Goal: Task Accomplishment & Management: Manage account settings

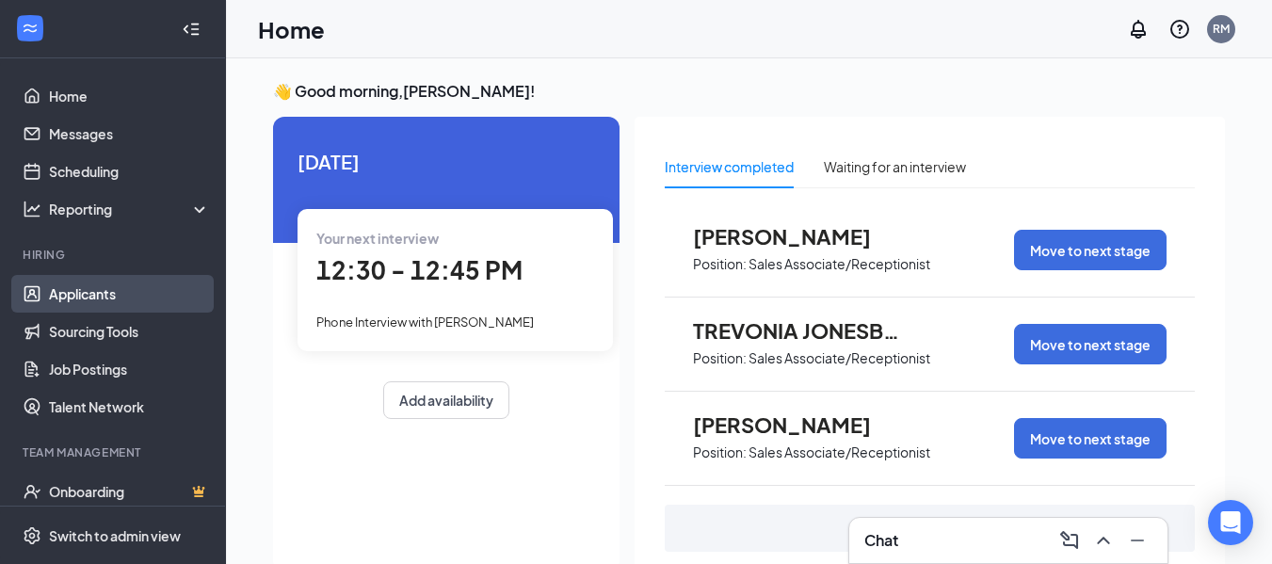
click at [74, 287] on link "Applicants" at bounding box center [129, 294] width 161 height 38
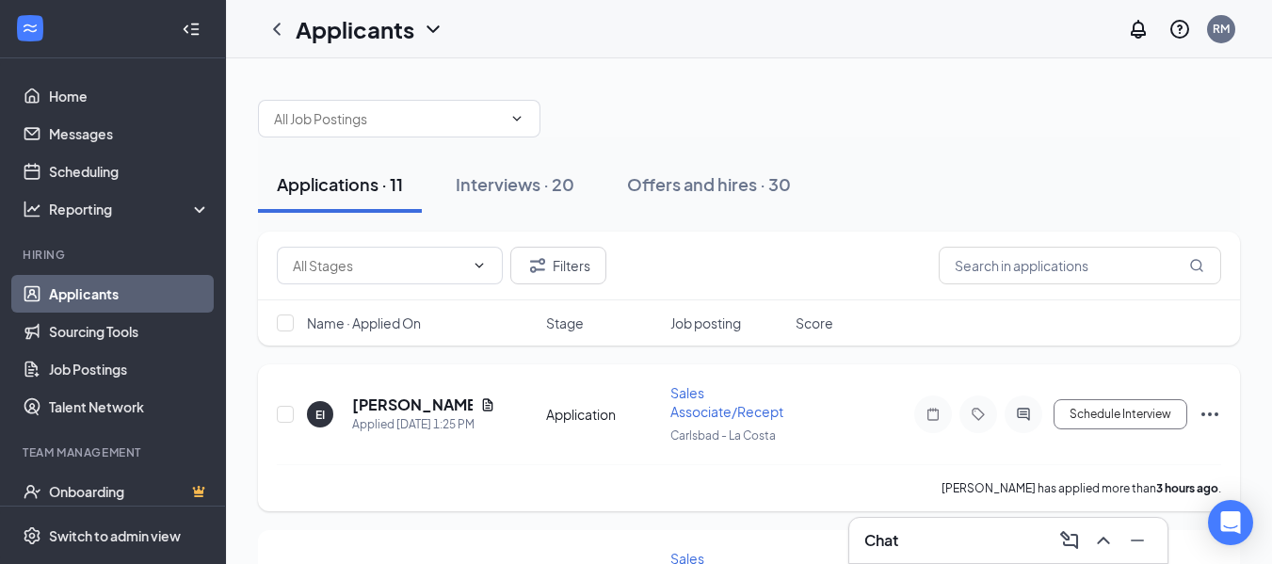
click at [1227, 409] on div "EI [PERSON_NAME] Applied [DATE] 1:25 PM Application Sales Associate/Receptionis…" at bounding box center [749, 437] width 982 height 147
click at [1213, 416] on icon "Ellipses" at bounding box center [1210, 414] width 23 height 23
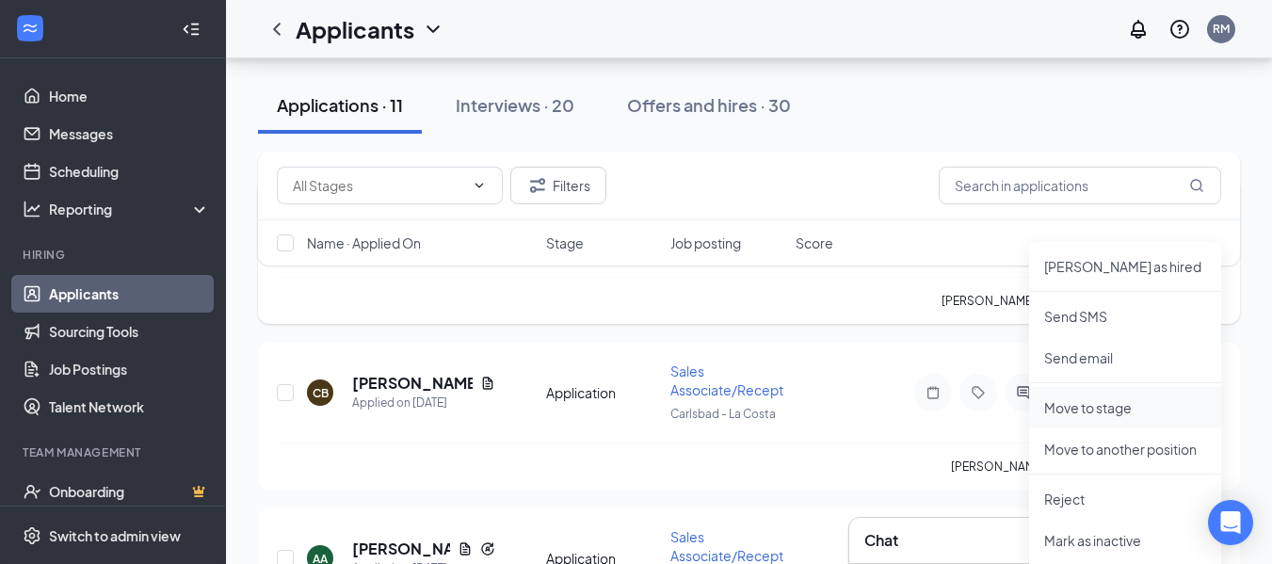
scroll to position [188, 0]
click at [1076, 501] on p "Reject" at bounding box center [1125, 498] width 162 height 19
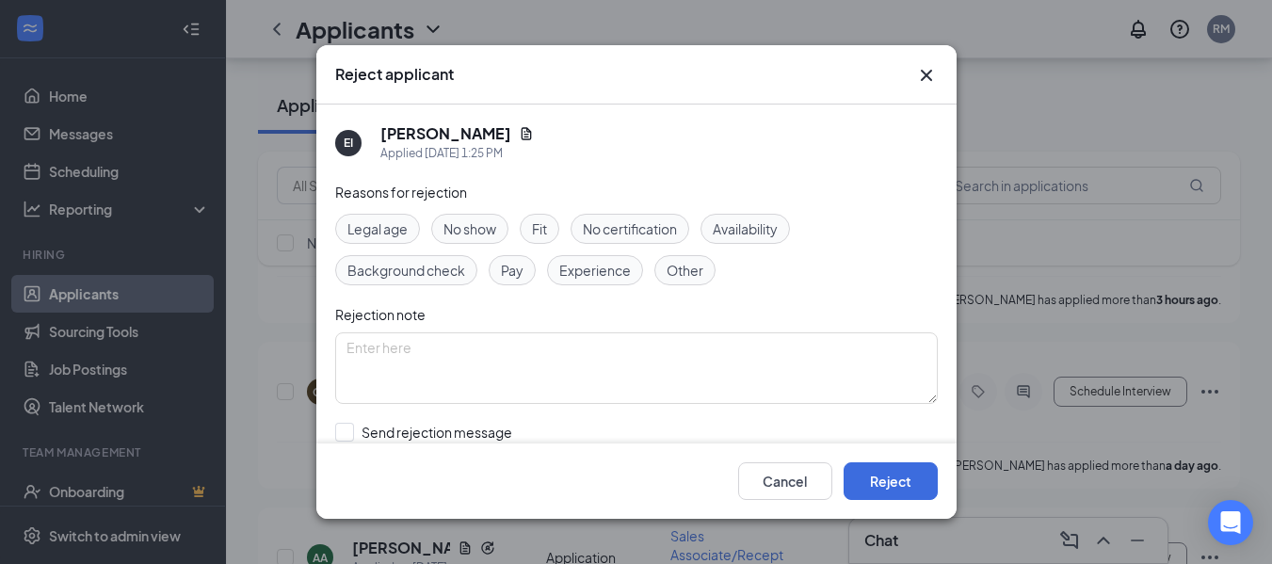
click at [774, 233] on span "Availability" at bounding box center [745, 228] width 65 height 21
click at [338, 433] on input "Send rejection message If unchecked, the applicant will not receive a rejection…" at bounding box center [549, 443] width 428 height 41
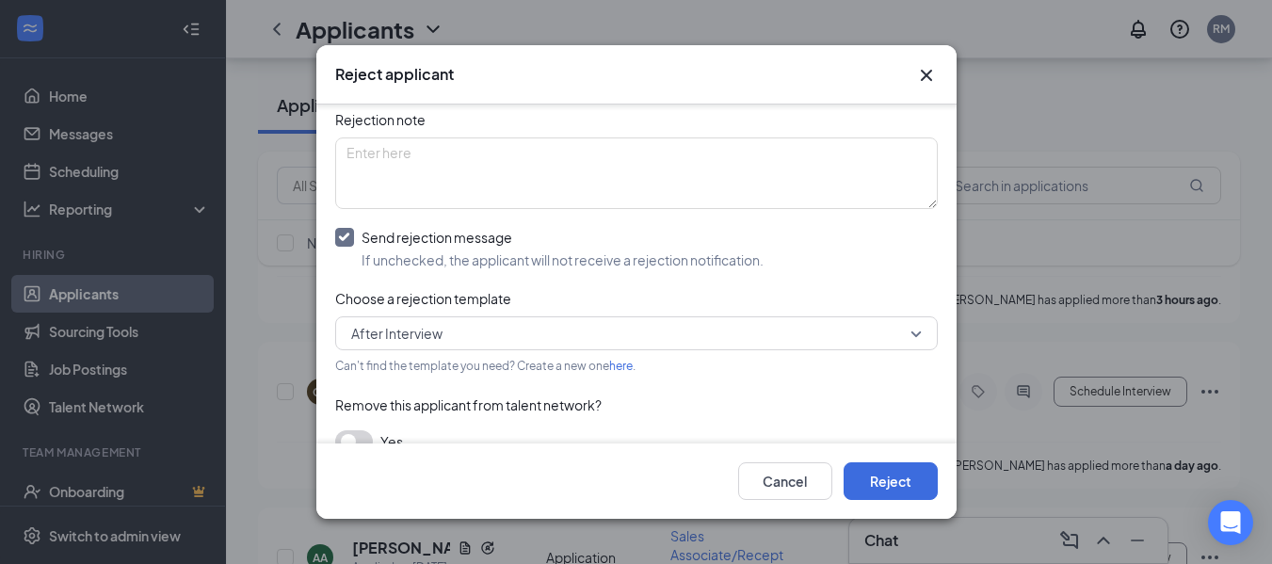
scroll to position [223, 0]
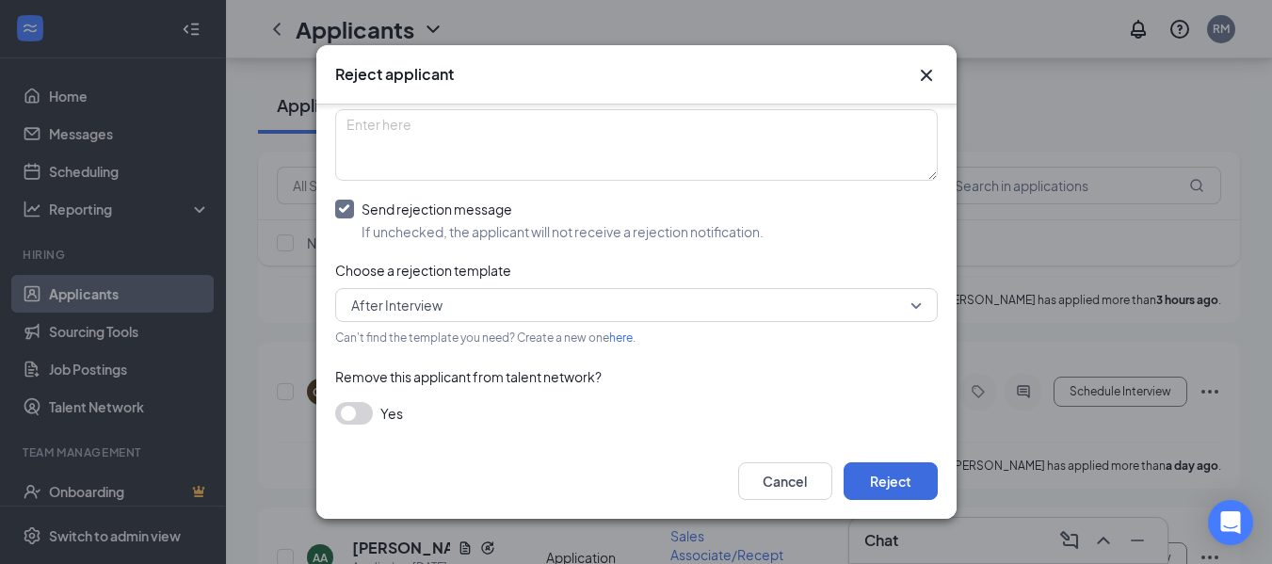
click at [342, 205] on input "Send rejection message If unchecked, the applicant will not receive a rejection…" at bounding box center [549, 220] width 428 height 41
checkbox input "false"
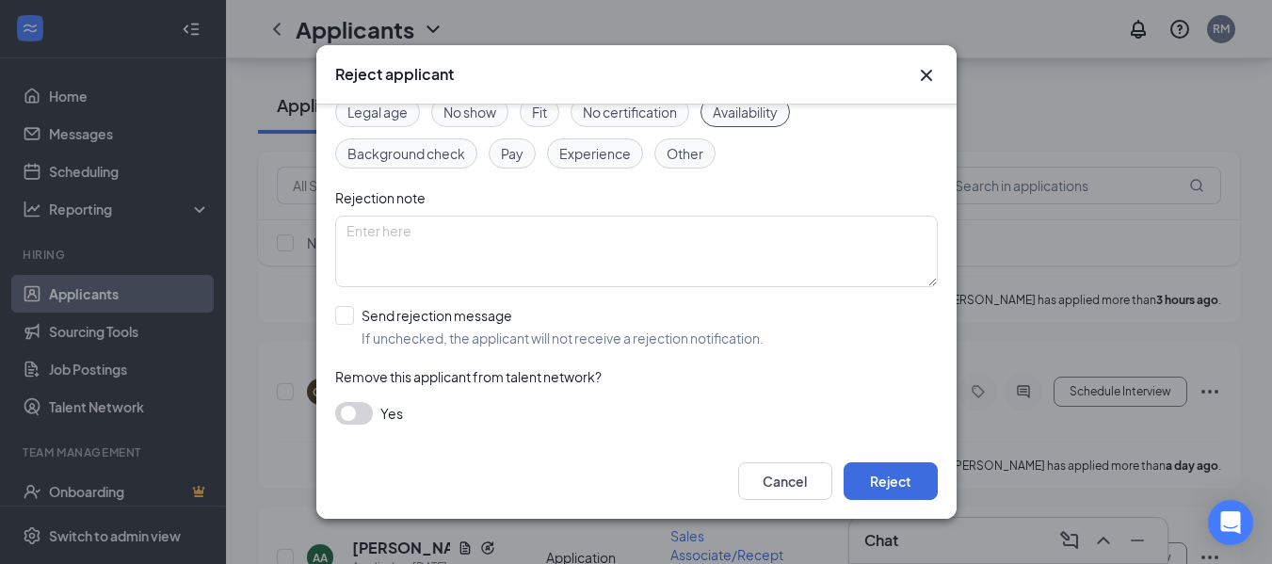
scroll to position [117, 0]
click at [915, 472] on button "Reject" at bounding box center [891, 481] width 94 height 38
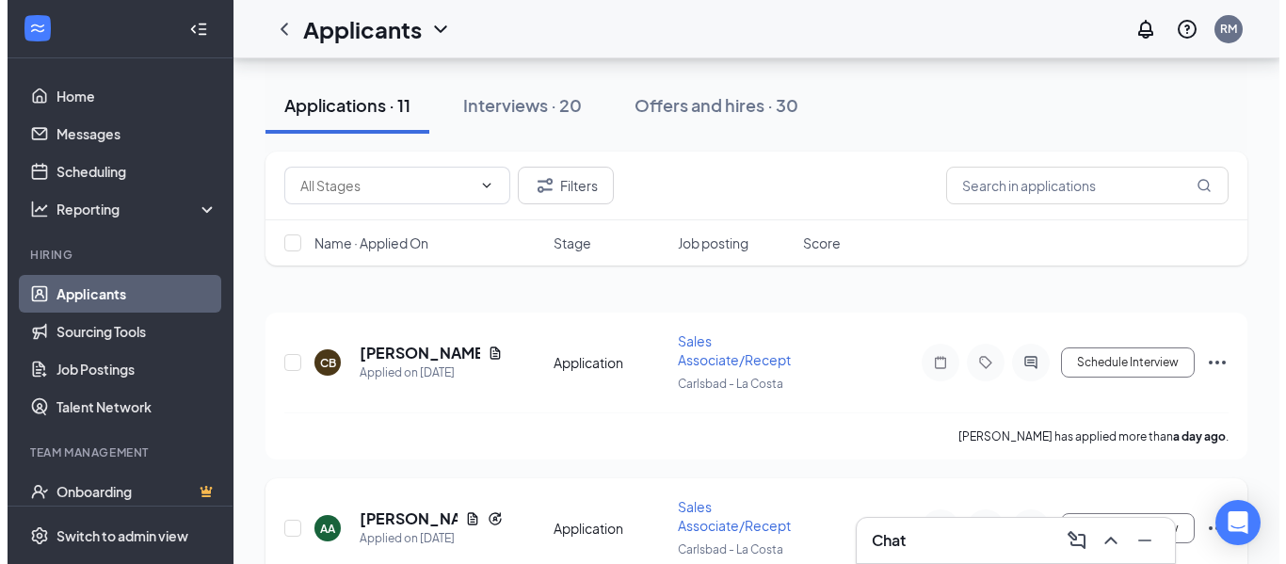
scroll to position [94, 0]
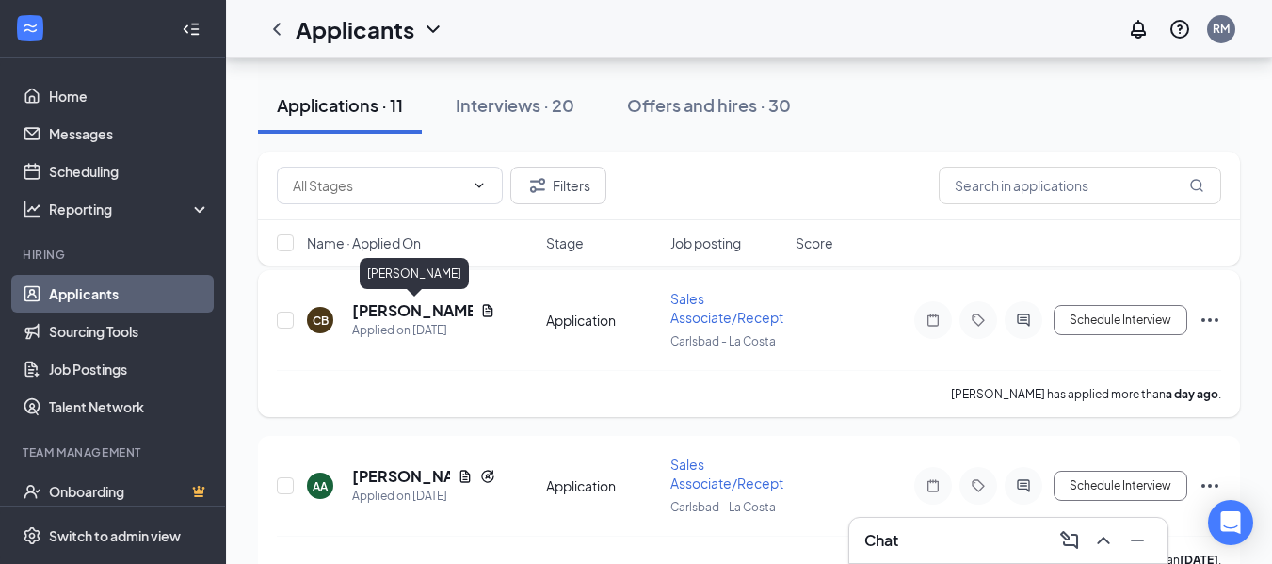
click at [407, 311] on h5 "[PERSON_NAME]" at bounding box center [412, 310] width 121 height 21
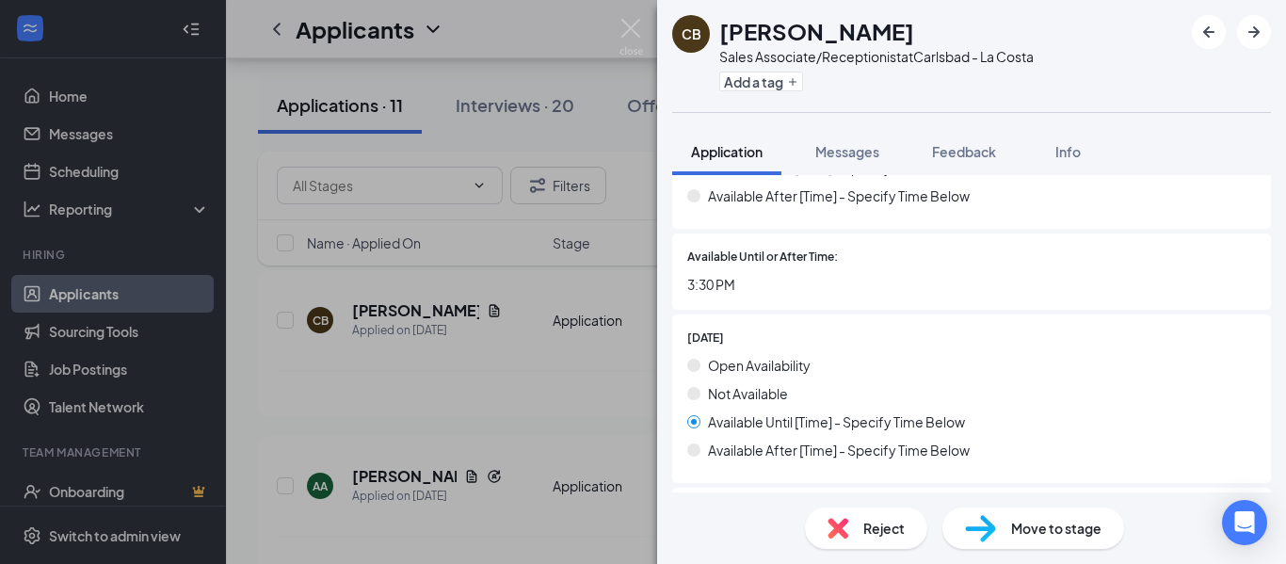
scroll to position [1413, 0]
click at [869, 531] on span "Reject" at bounding box center [884, 528] width 41 height 21
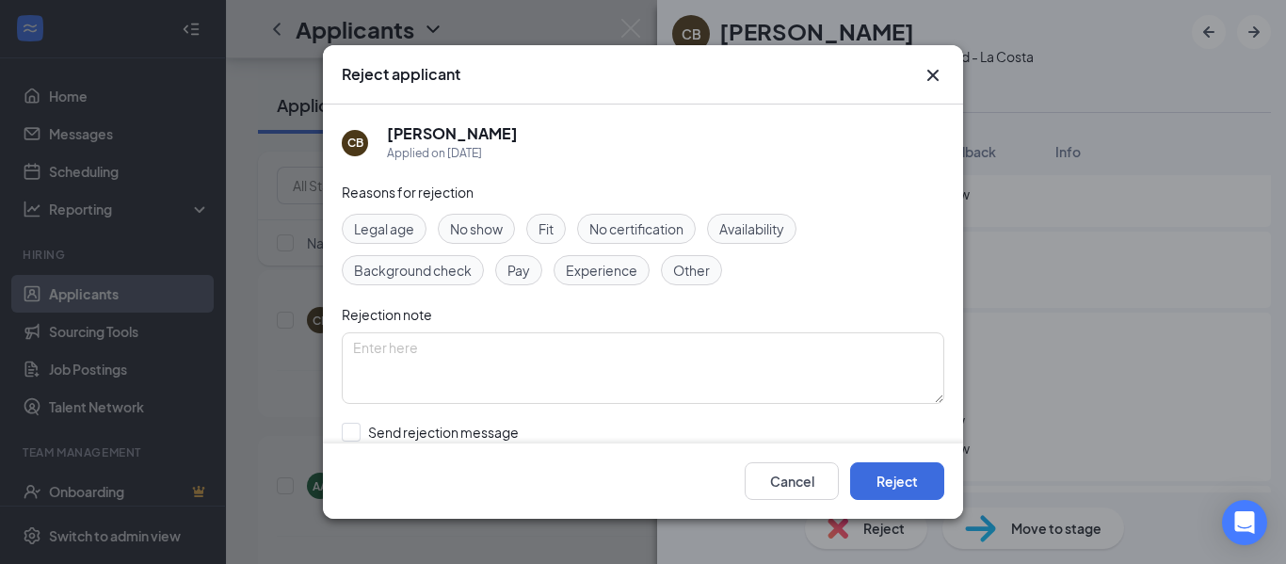
click at [776, 233] on span "Availability" at bounding box center [751, 228] width 65 height 21
click at [920, 485] on button "Reject" at bounding box center [897, 481] width 94 height 38
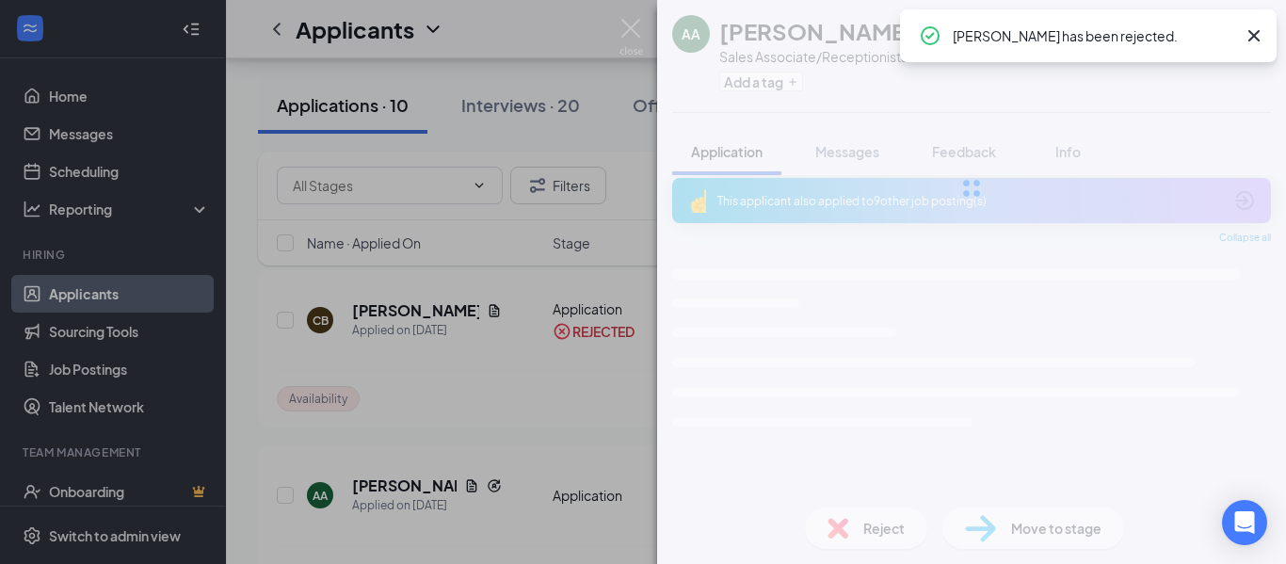
scroll to position [7, 0]
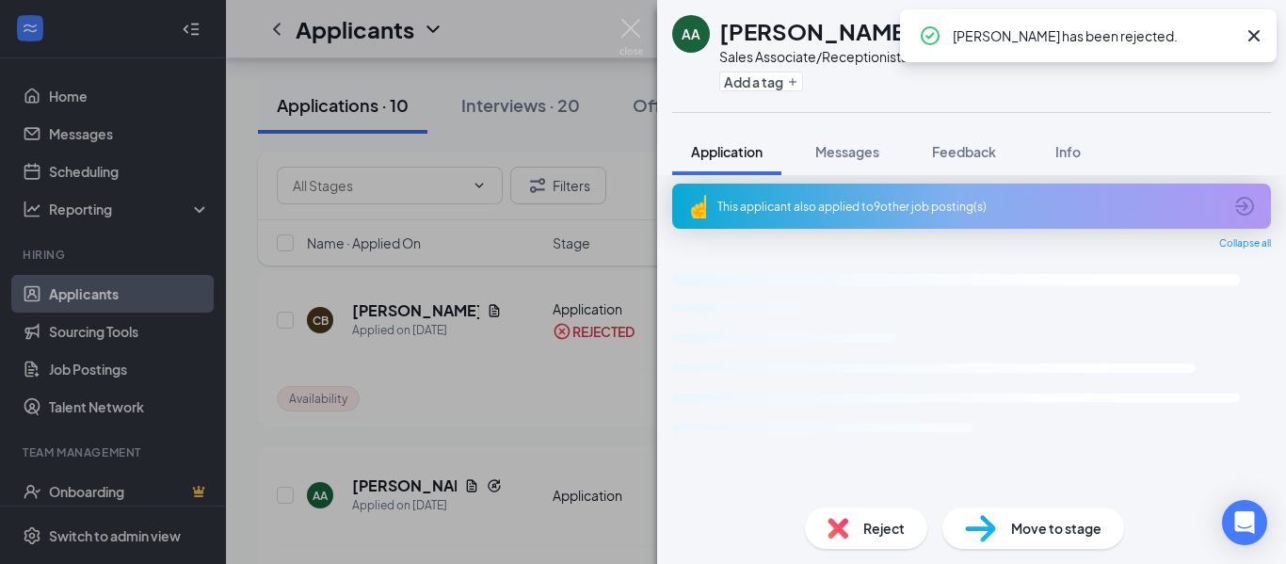
click at [444, 384] on div "AA [PERSON_NAME] Sales Associate/Receptionist at [GEOGRAPHIC_DATA] - La Costa A…" at bounding box center [643, 282] width 1286 height 564
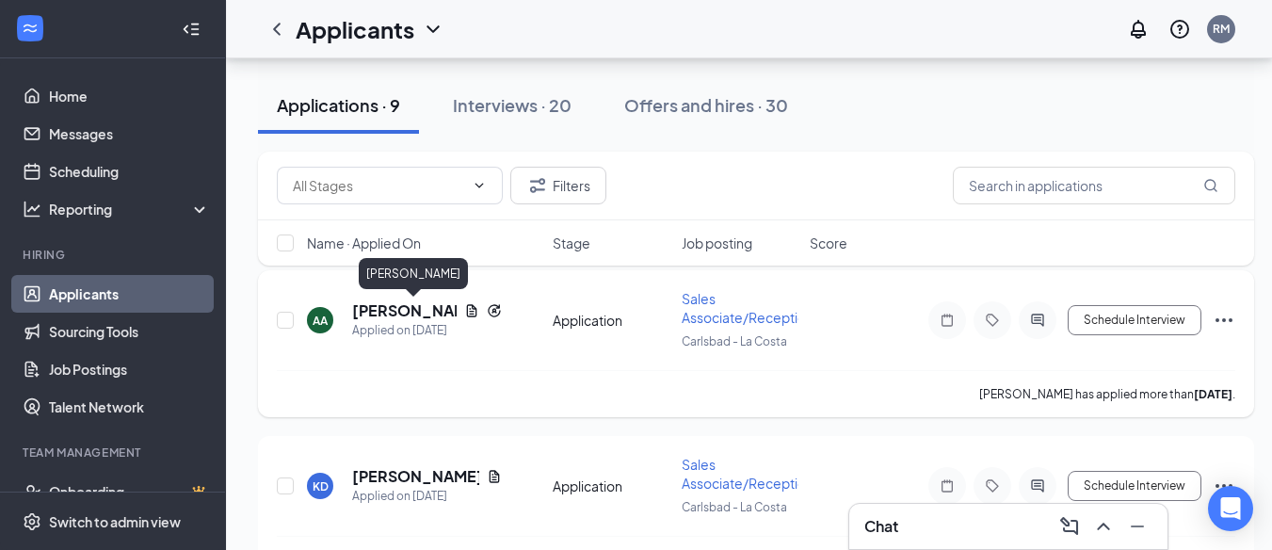
click at [413, 312] on h5 "[PERSON_NAME]" at bounding box center [404, 310] width 105 height 21
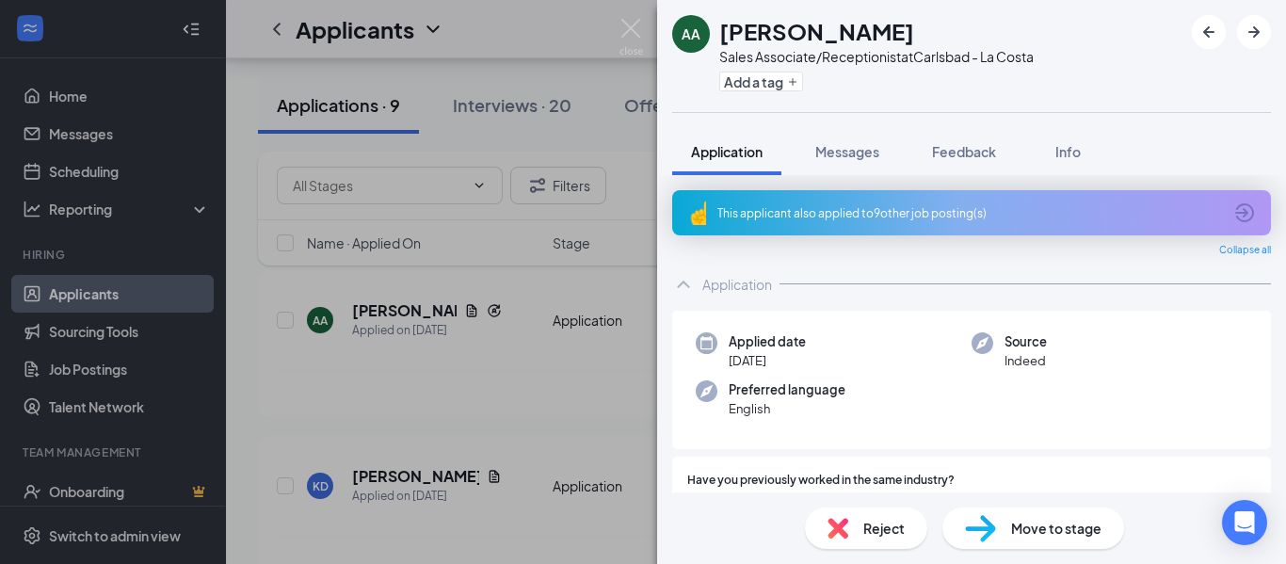
click at [919, 209] on div "This applicant also applied to 9 other job posting(s)" at bounding box center [970, 213] width 505 height 16
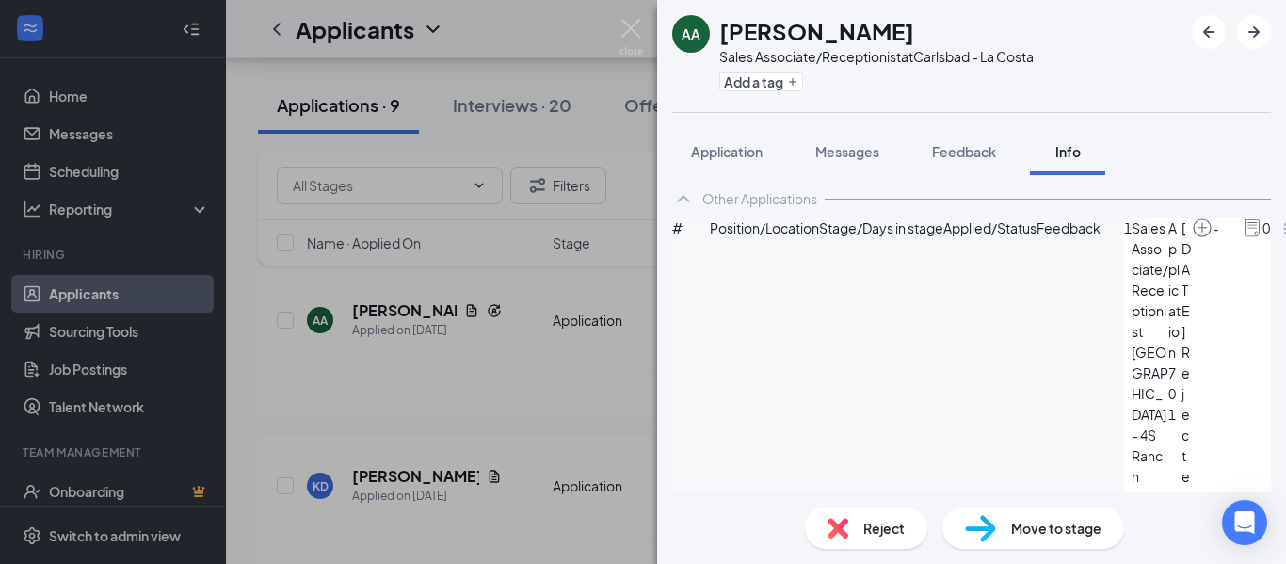
scroll to position [94, 0]
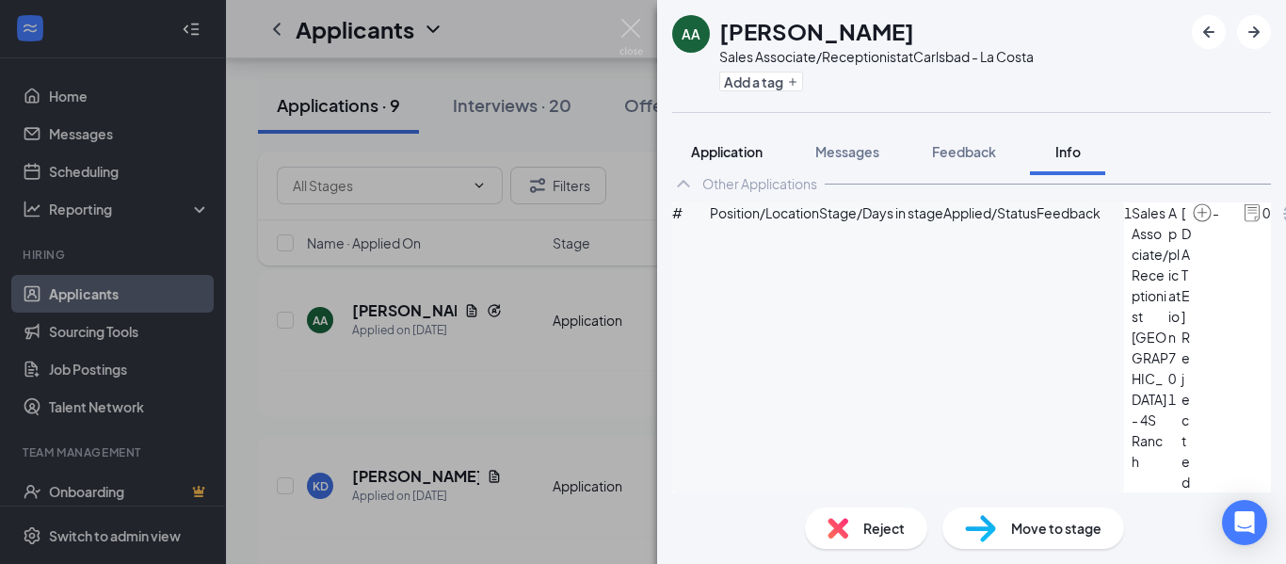
click at [713, 150] on span "Application" at bounding box center [727, 151] width 72 height 17
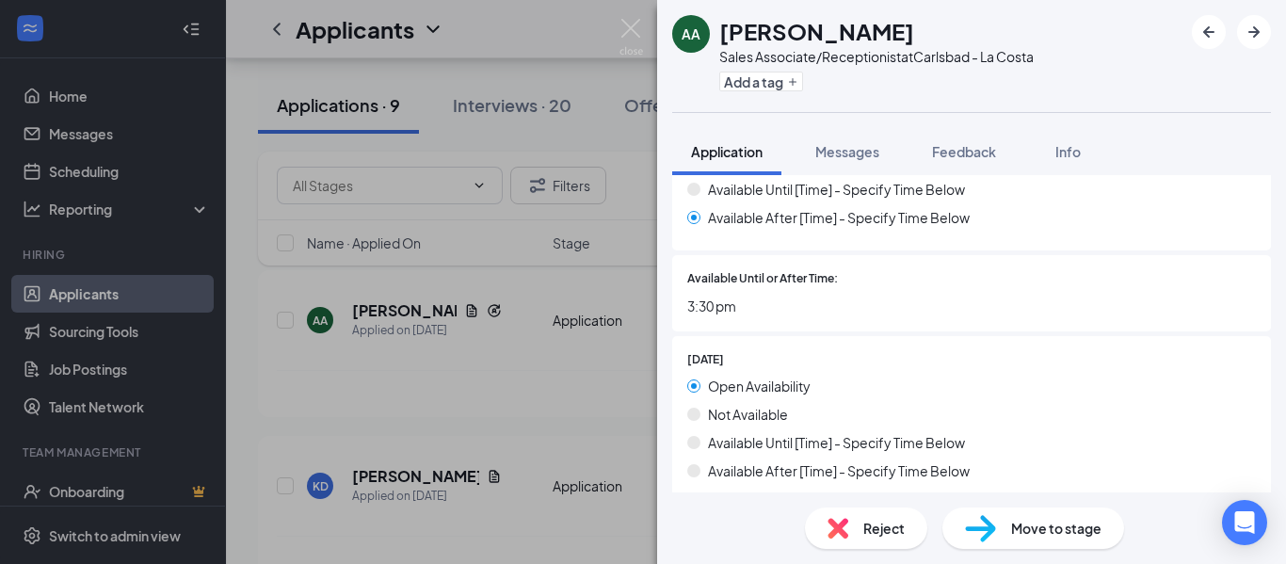
scroll to position [1789, 0]
click at [875, 530] on span "Reject" at bounding box center [884, 528] width 41 height 21
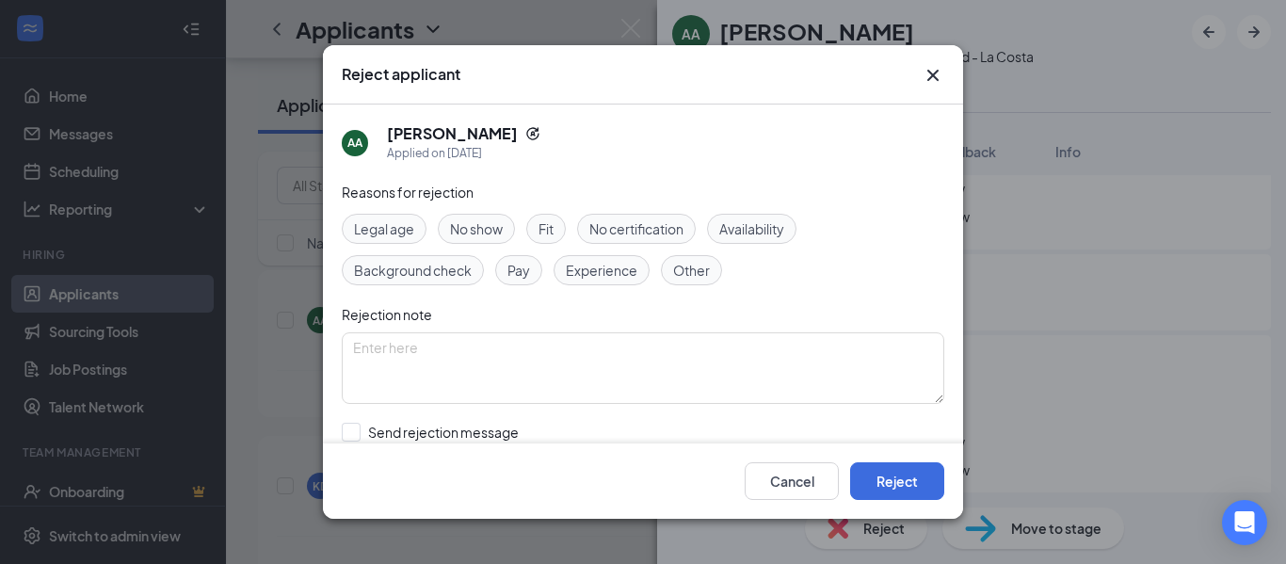
click at [793, 223] on div "Availability" at bounding box center [751, 229] width 89 height 30
click at [888, 476] on button "Reject" at bounding box center [897, 481] width 94 height 38
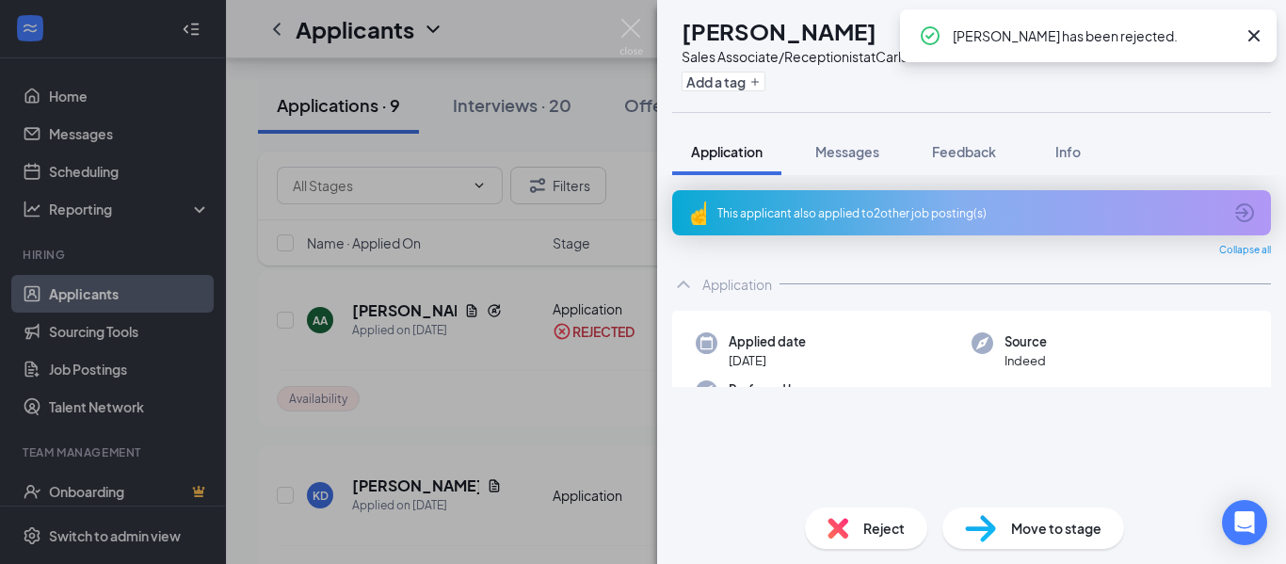
drag, startPoint x: 833, startPoint y: 215, endPoint x: 987, endPoint y: 324, distance: 188.4
click at [833, 214] on div "This applicant also applied to 2 other job posting(s)" at bounding box center [970, 213] width 505 height 16
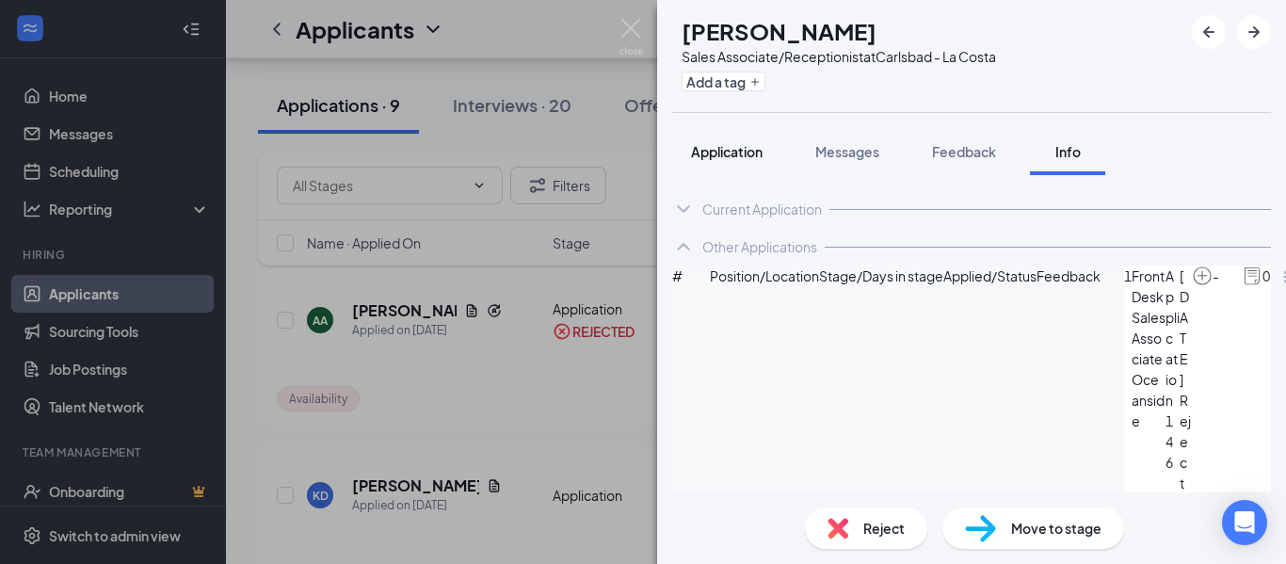
click at [747, 152] on span "Application" at bounding box center [727, 151] width 72 height 17
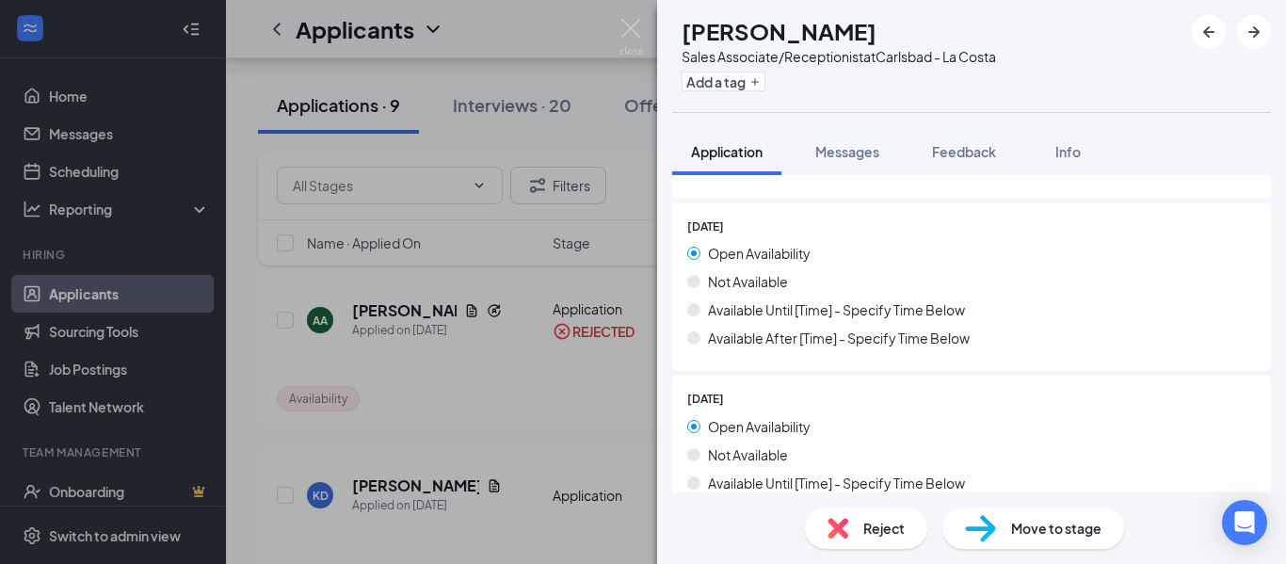
scroll to position [927, 0]
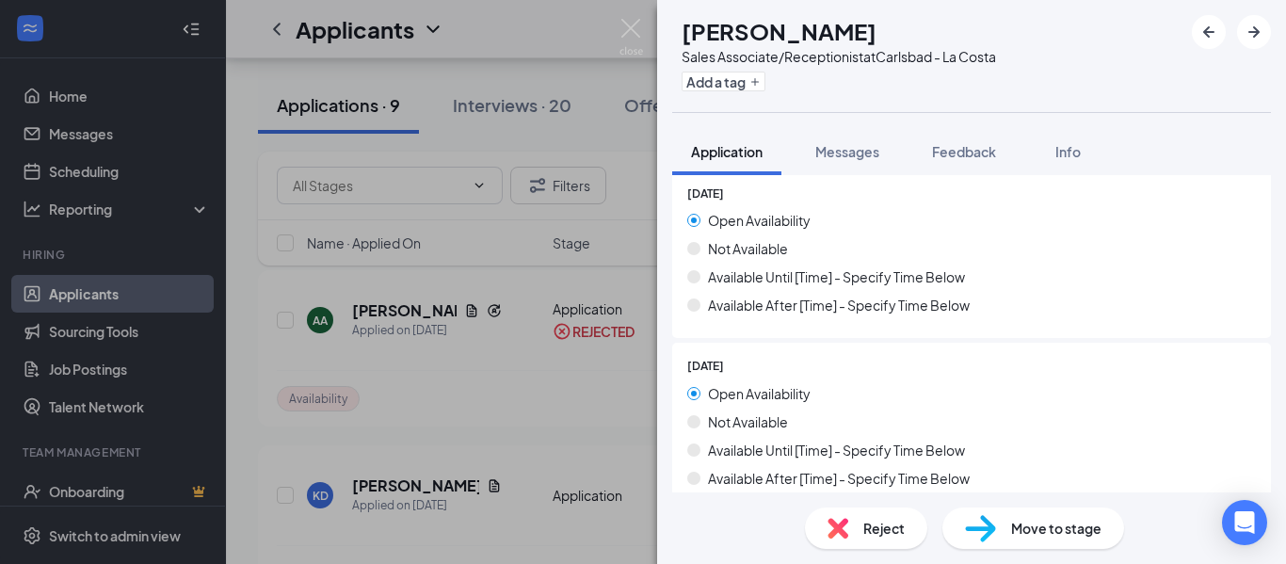
click at [480, 372] on div "KD [PERSON_NAME] Sales Associate/Receptionist at [GEOGRAPHIC_DATA] - La Costa A…" at bounding box center [643, 282] width 1286 height 564
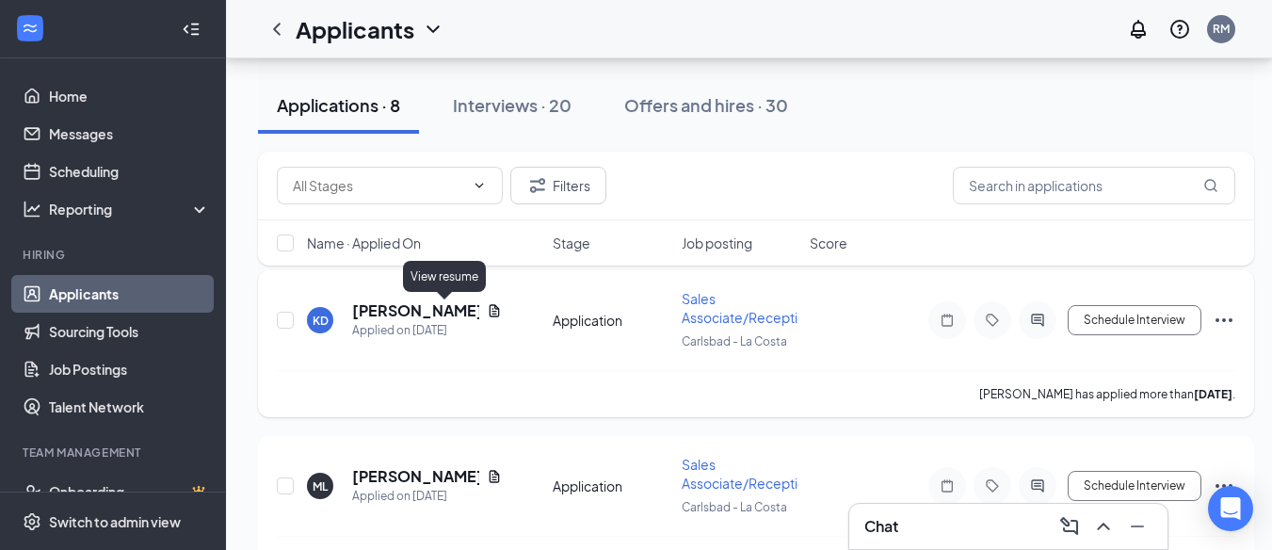
click at [487, 317] on icon "Document" at bounding box center [494, 310] width 15 height 15
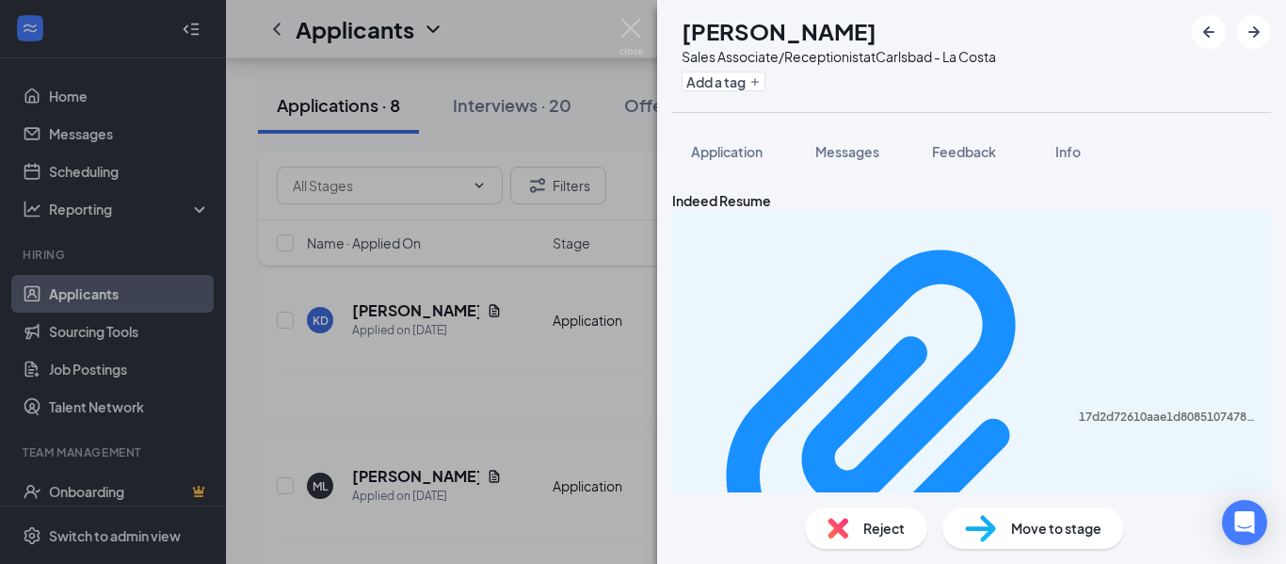
drag, startPoint x: 743, startPoint y: 165, endPoint x: 767, endPoint y: 233, distance: 71.8
click at [743, 165] on button "Application" at bounding box center [726, 151] width 109 height 47
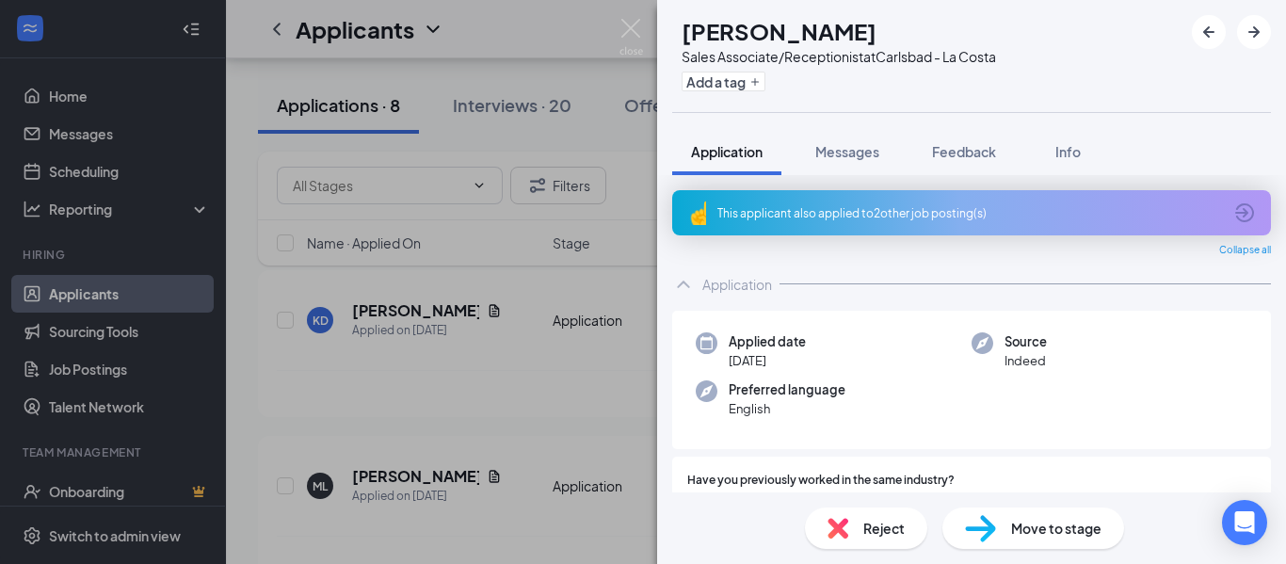
click at [794, 218] on div "This applicant also applied to 2 other job posting(s)" at bounding box center [970, 213] width 505 height 16
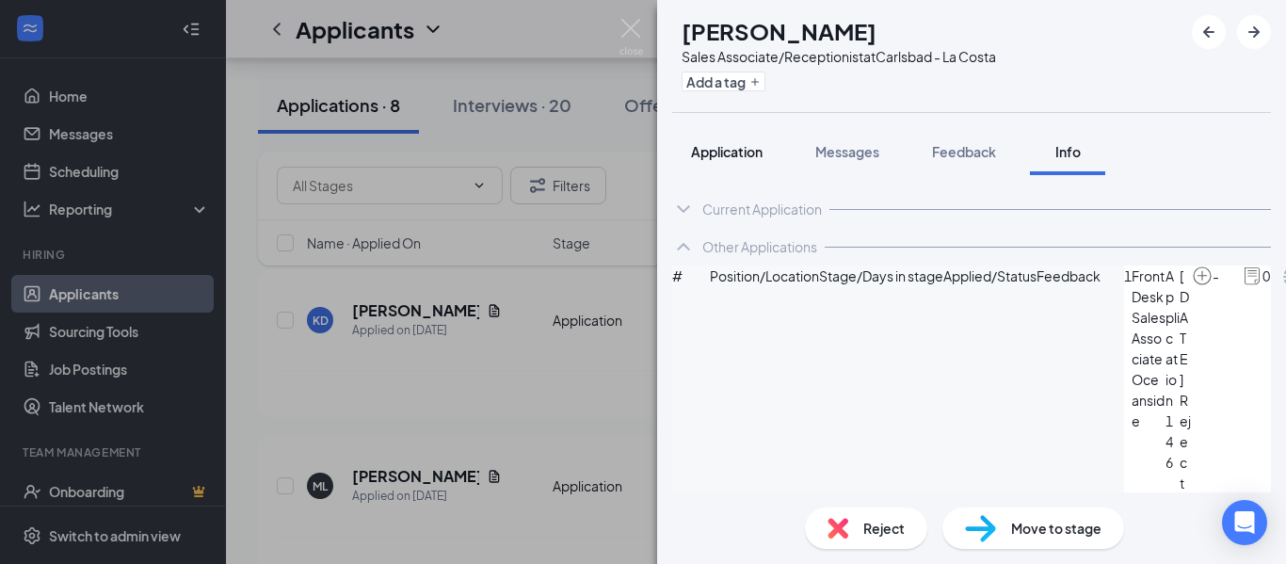
click at [719, 156] on span "Application" at bounding box center [727, 151] width 72 height 17
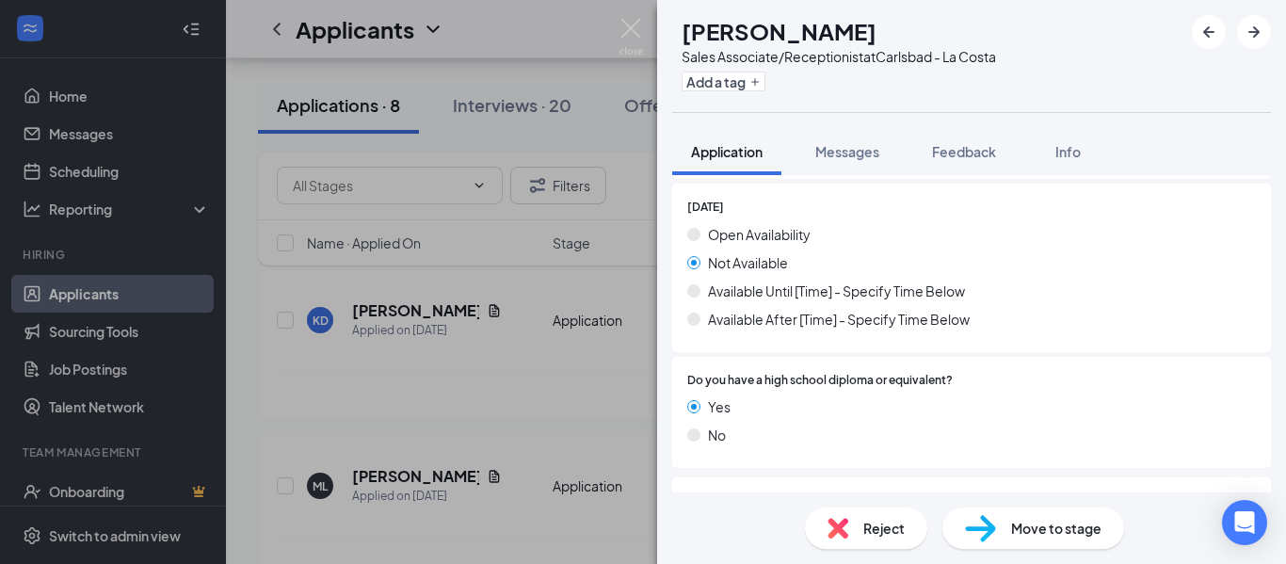
scroll to position [2057, 0]
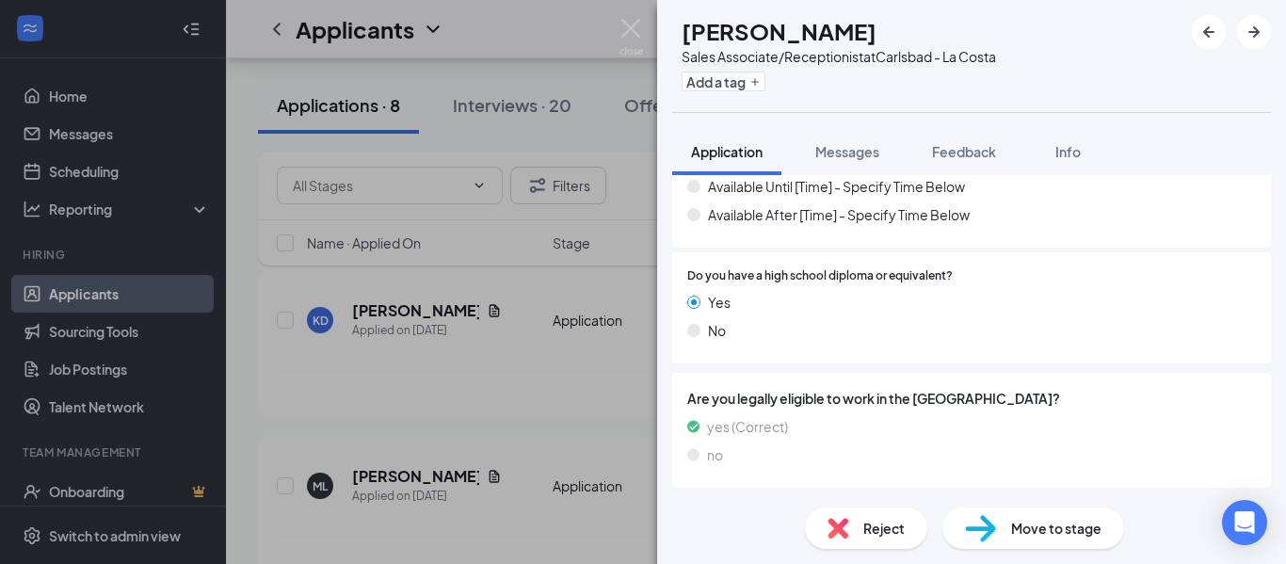
click at [1032, 529] on span "Move to stage" at bounding box center [1056, 528] width 90 height 21
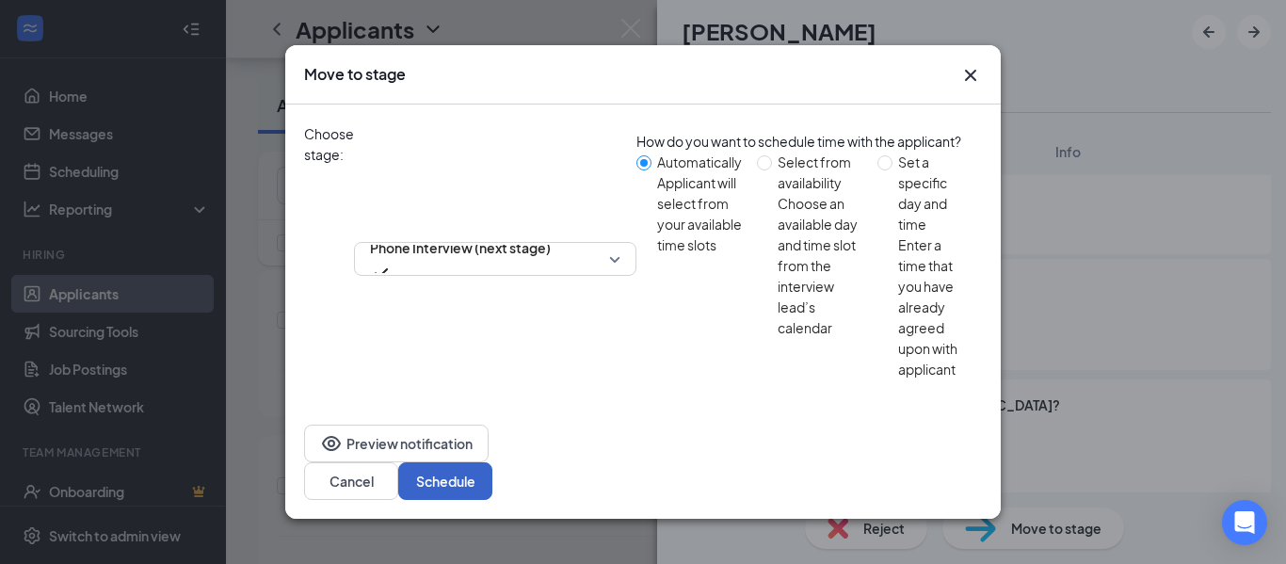
click at [493, 462] on button "Schedule" at bounding box center [445, 481] width 94 height 38
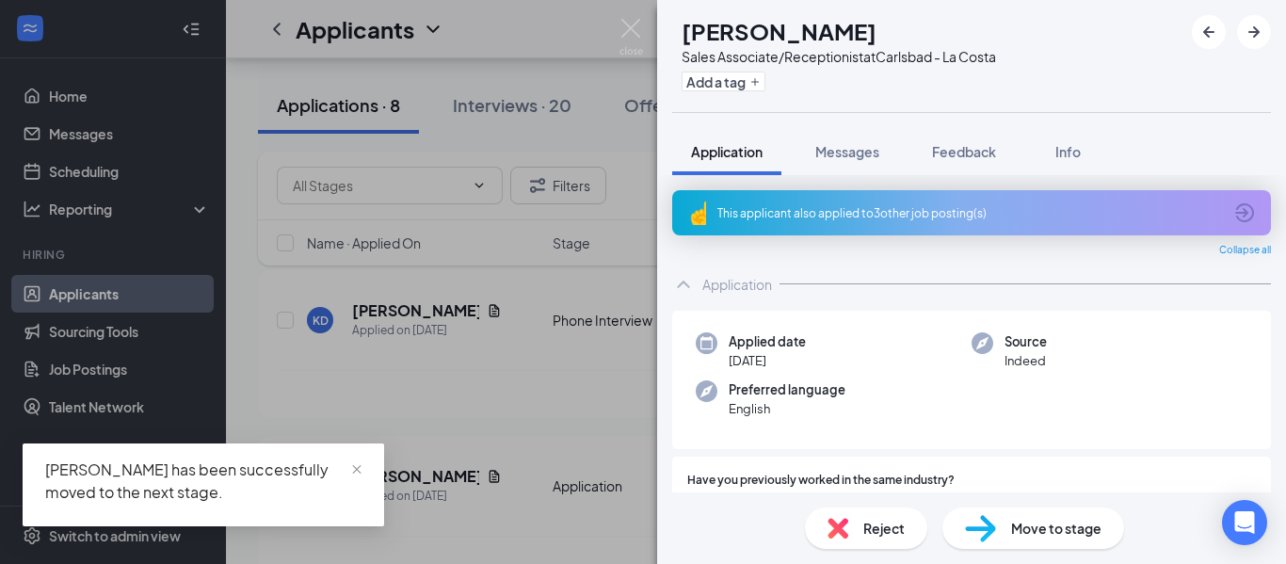
click at [864, 217] on div "This applicant also applied to 3 other job posting(s)" at bounding box center [970, 213] width 505 height 16
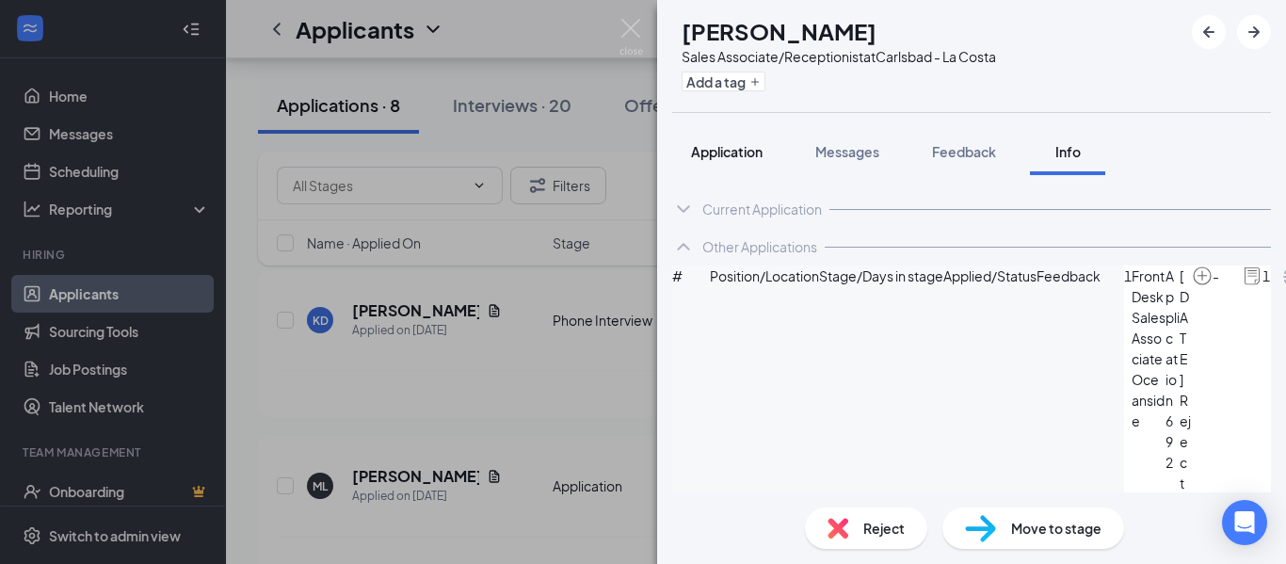
click at [732, 165] on button "Application" at bounding box center [726, 151] width 109 height 47
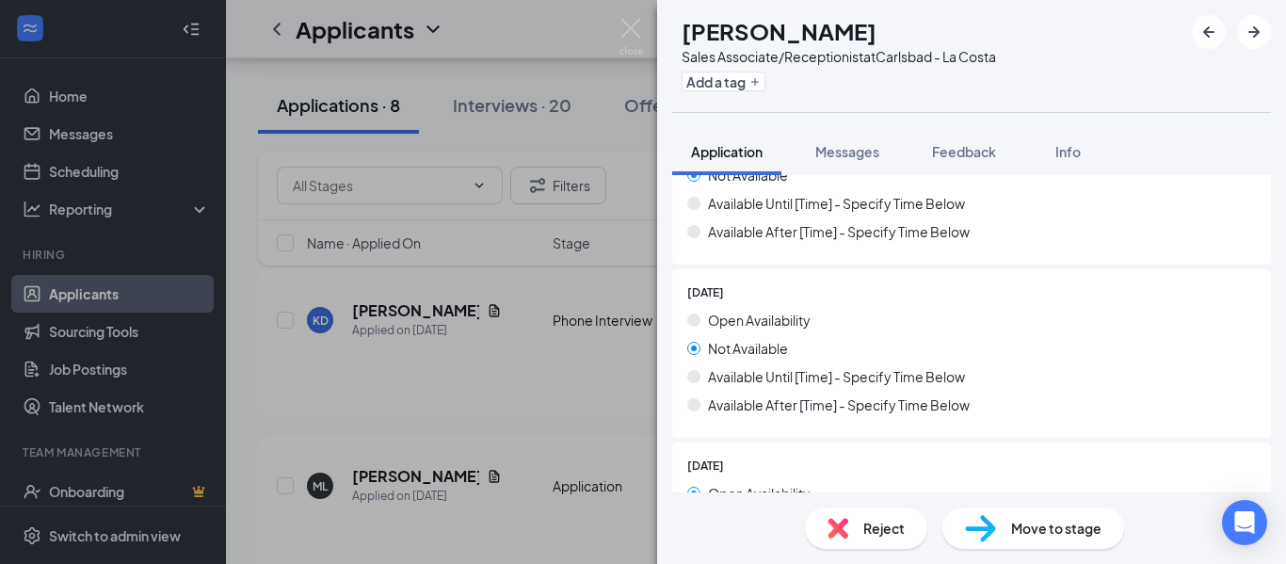
scroll to position [1413, 0]
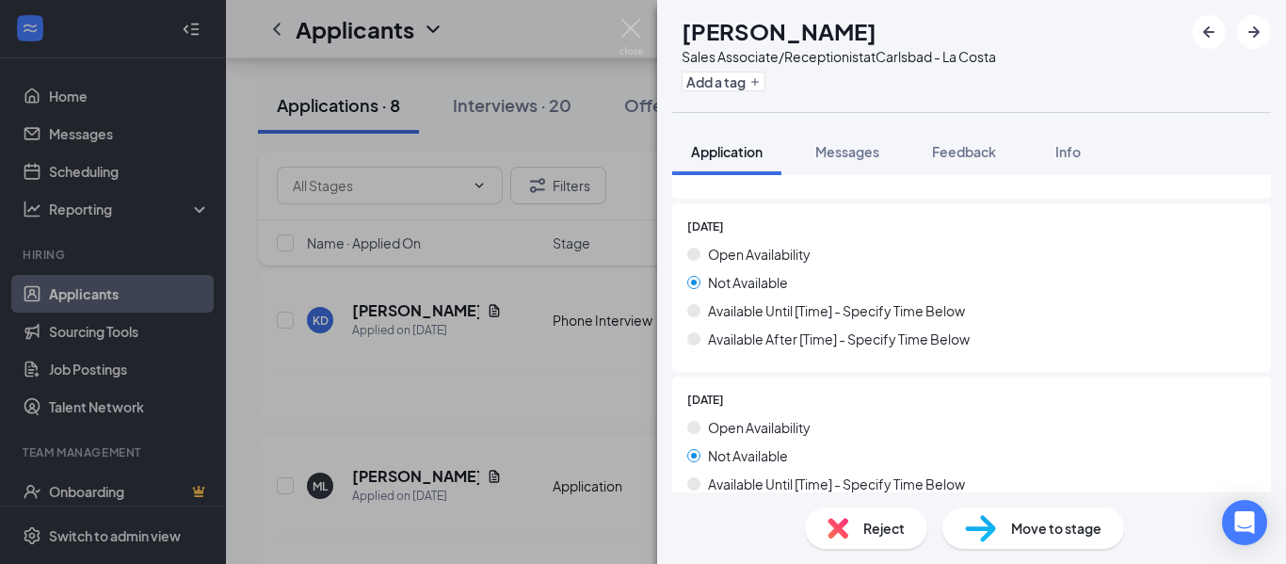
click at [890, 525] on span "Reject" at bounding box center [884, 528] width 41 height 21
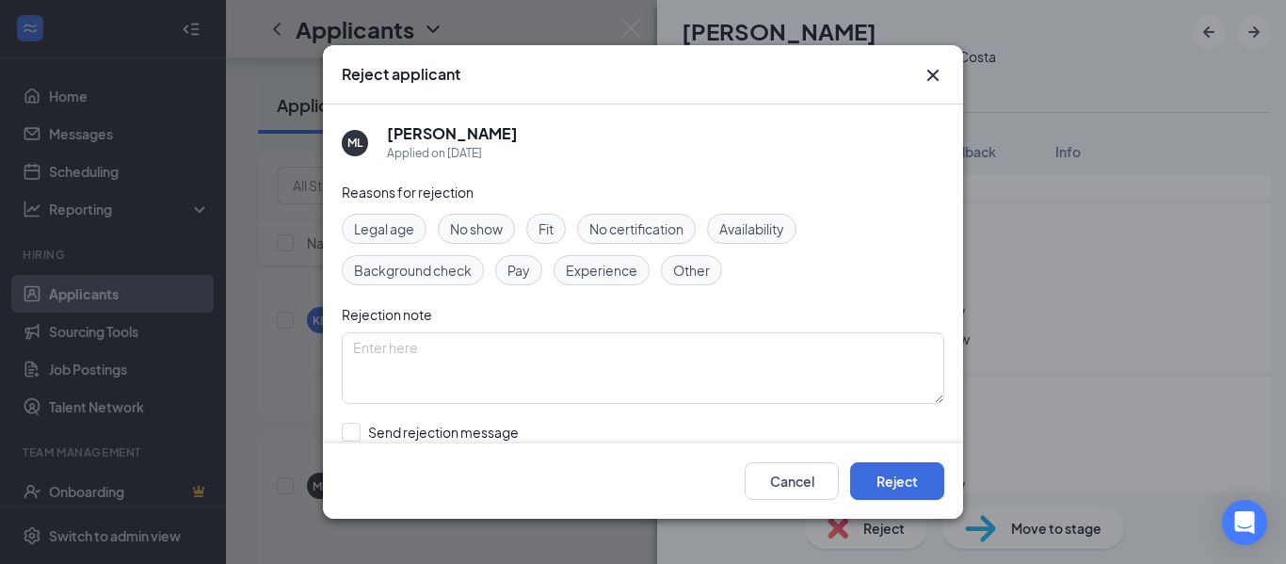
click at [769, 214] on div "Availability" at bounding box center [751, 229] width 89 height 30
click at [881, 478] on button "Reject" at bounding box center [897, 481] width 94 height 38
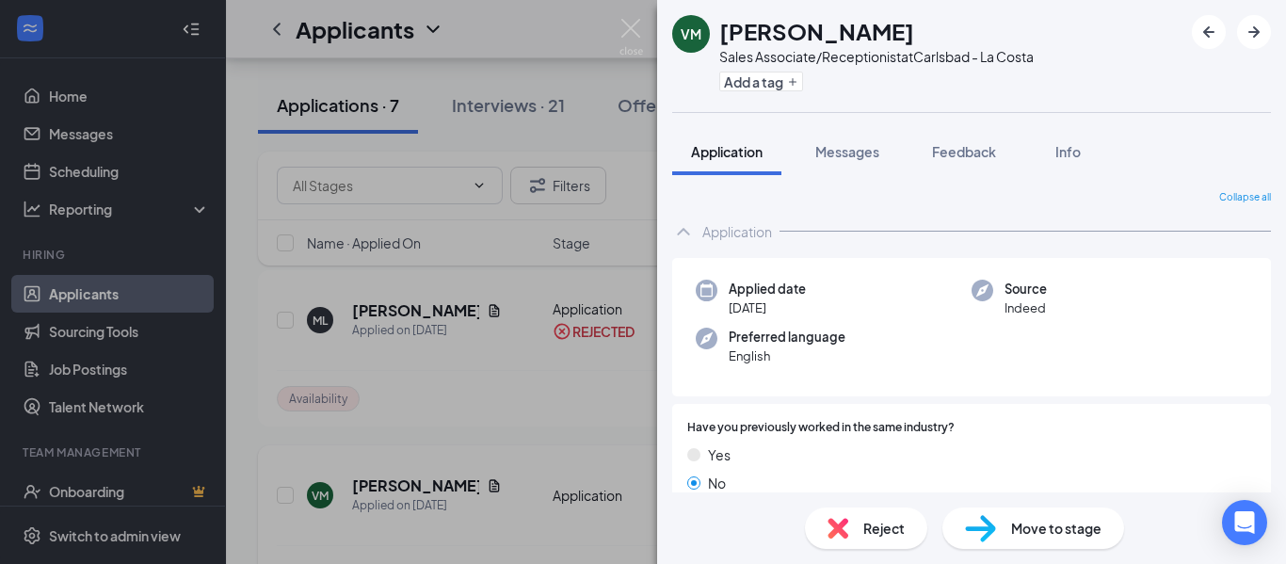
drag, startPoint x: 489, startPoint y: 460, endPoint x: 513, endPoint y: 458, distance: 24.6
click at [489, 459] on div "VM [PERSON_NAME] Sales Associate/Receptionist at [GEOGRAPHIC_DATA] - La Costa A…" at bounding box center [643, 282] width 1286 height 564
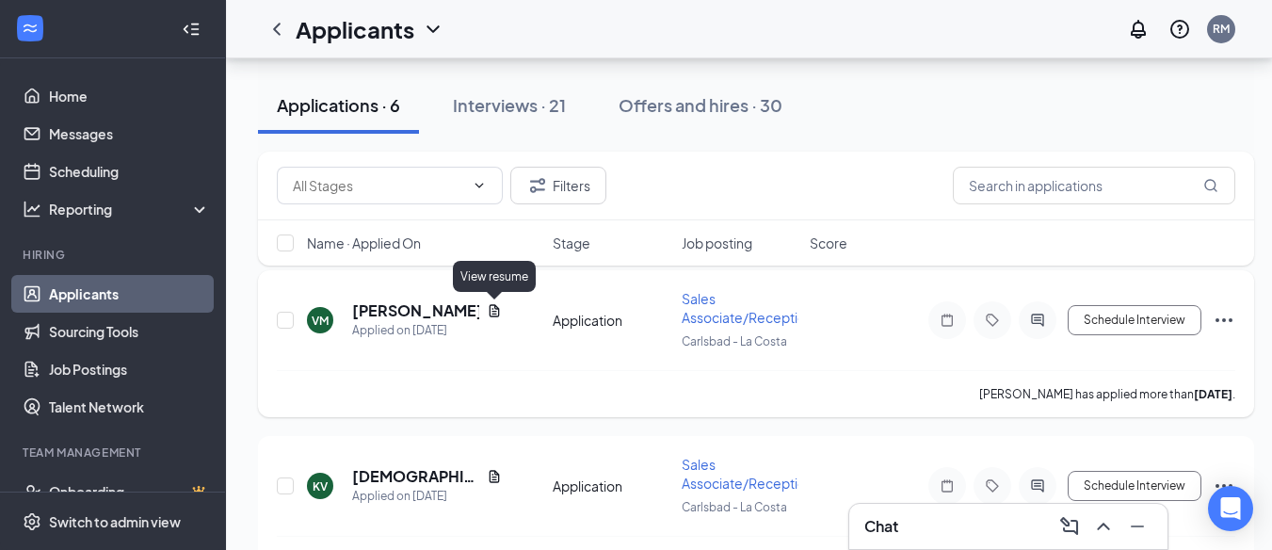
click at [492, 302] on div "[PERSON_NAME]" at bounding box center [427, 310] width 150 height 21
click at [494, 314] on icon "Document" at bounding box center [495, 310] width 10 height 12
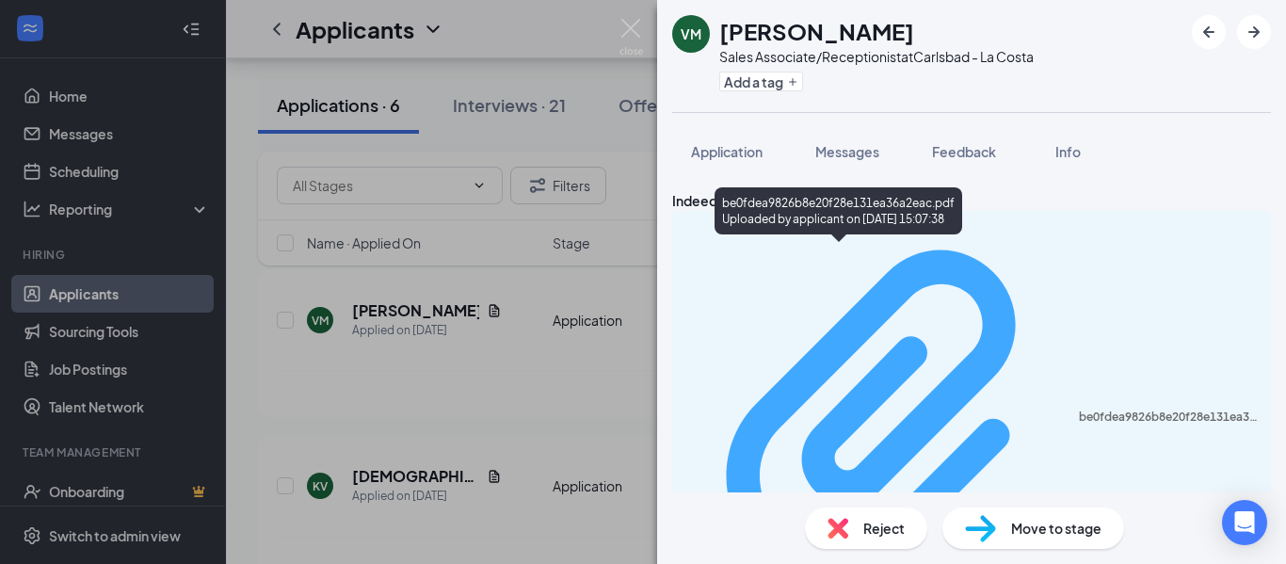
click at [1079, 410] on div "be0fdea9826b8e20f28e131ea36a2eac.pdf" at bounding box center [1169, 417] width 181 height 15
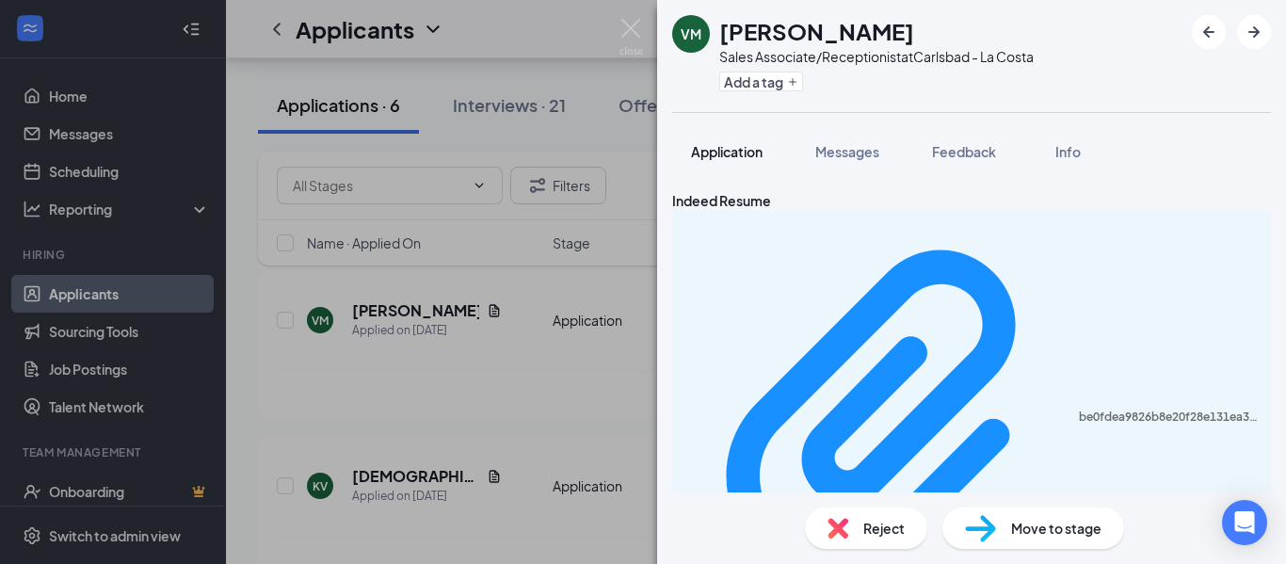
click at [746, 140] on button "Application" at bounding box center [726, 151] width 109 height 47
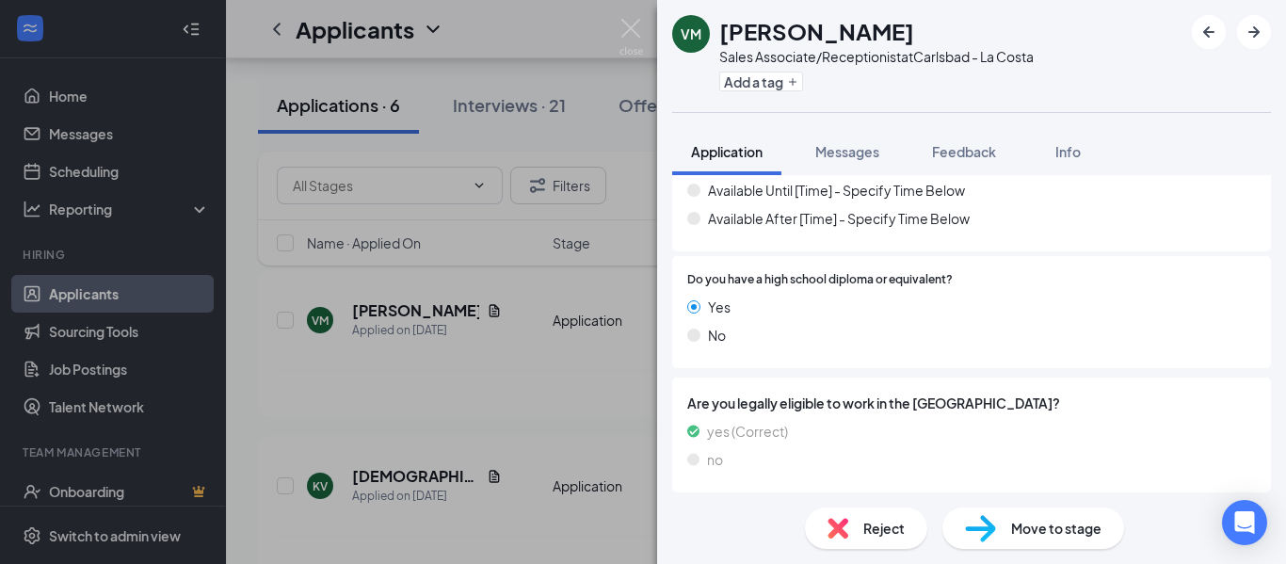
scroll to position [2085, 0]
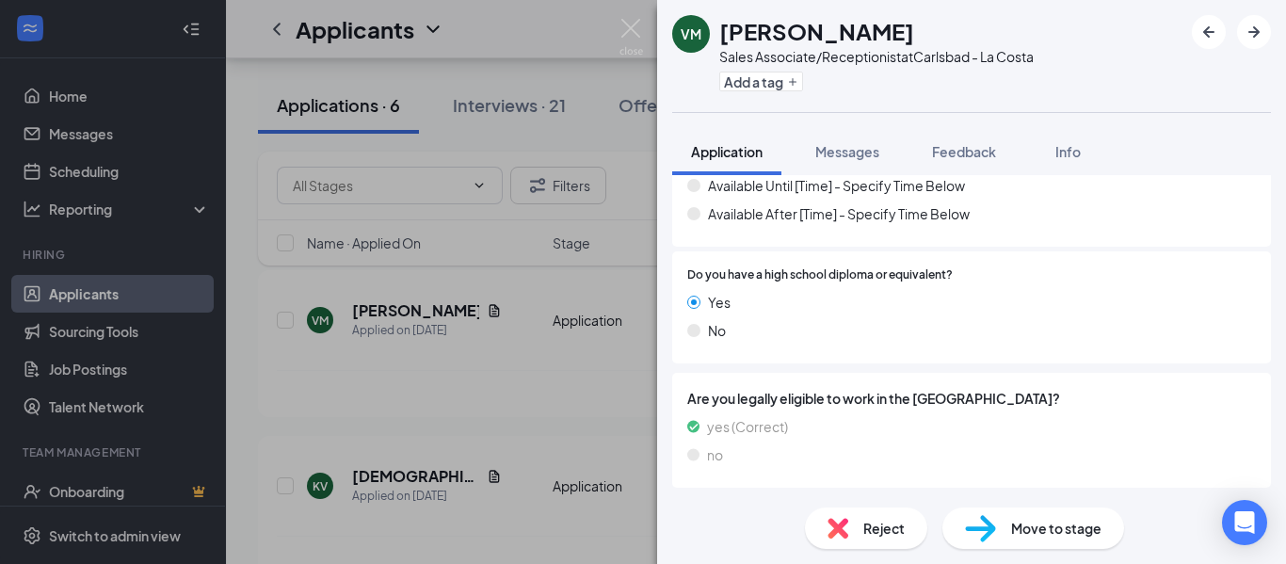
click at [401, 495] on div "VM [PERSON_NAME] Sales Associate/Receptionist at [GEOGRAPHIC_DATA] - La Costa A…" at bounding box center [643, 282] width 1286 height 564
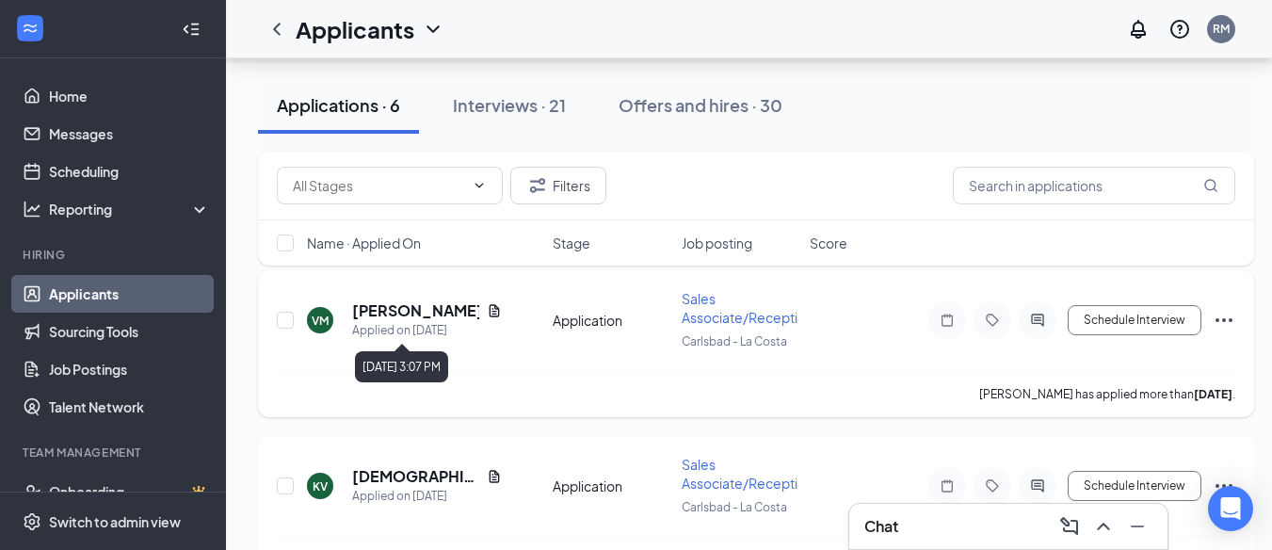
click at [394, 322] on div "Applied on [DATE]" at bounding box center [427, 330] width 150 height 19
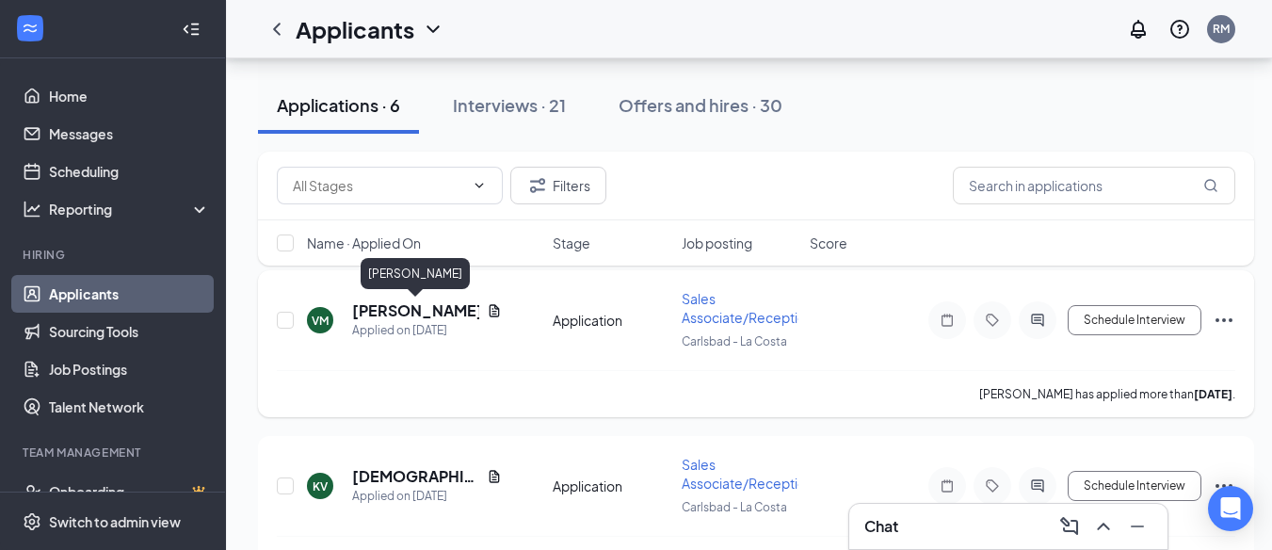
click at [395, 315] on h5 "[PERSON_NAME]" at bounding box center [415, 310] width 127 height 21
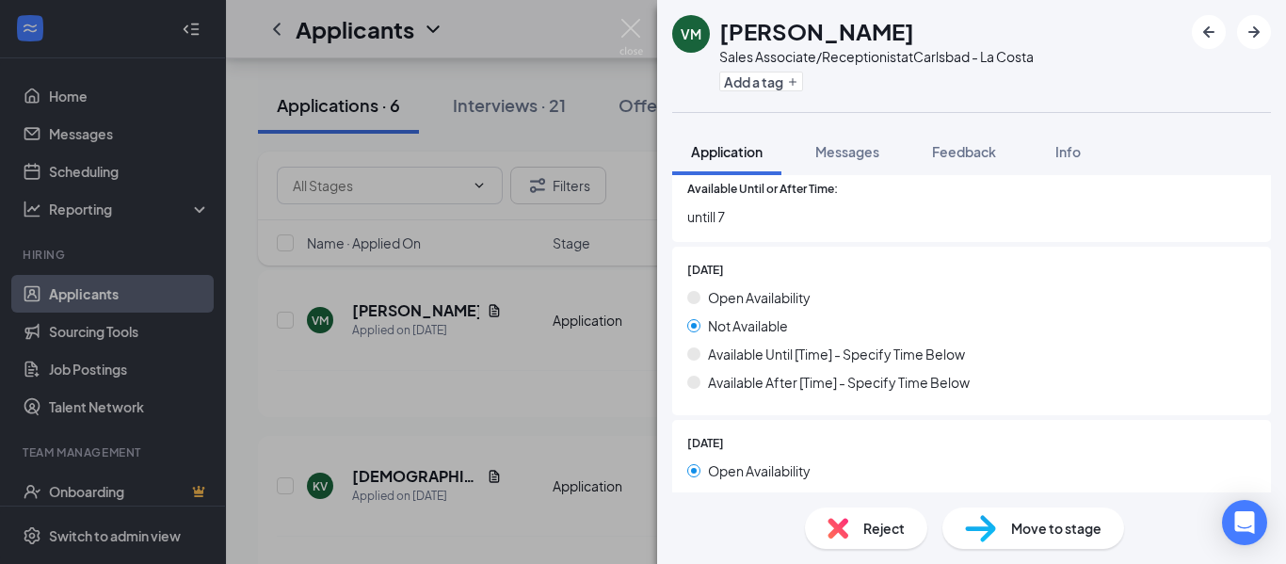
scroll to position [1318, 0]
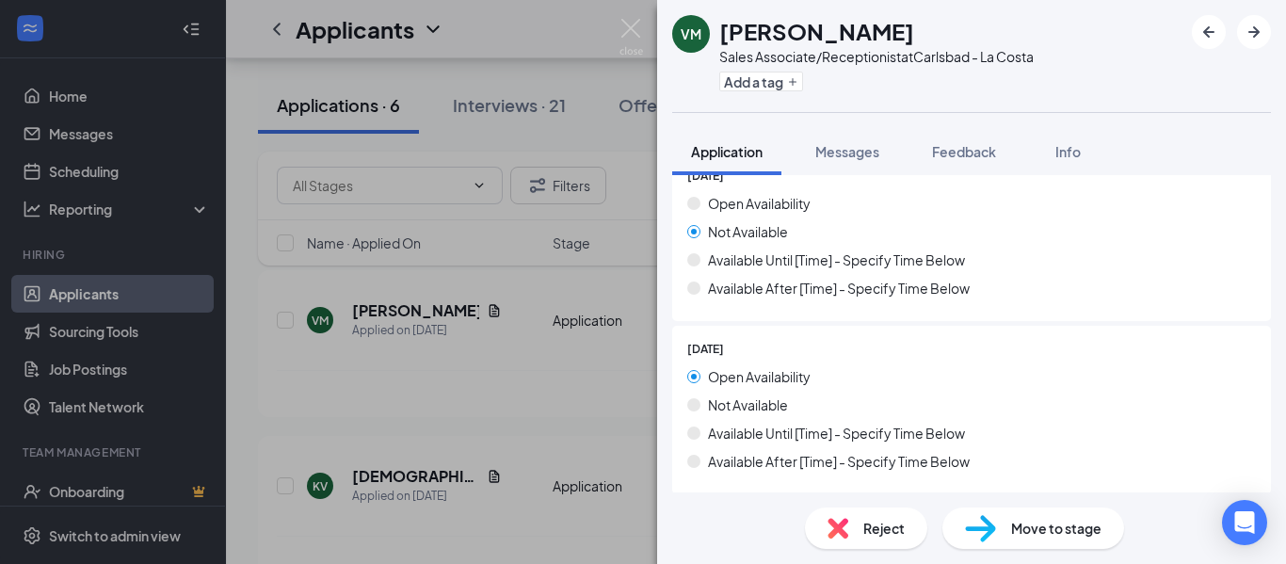
click at [1024, 519] on div "Move to stage" at bounding box center [1034, 528] width 182 height 41
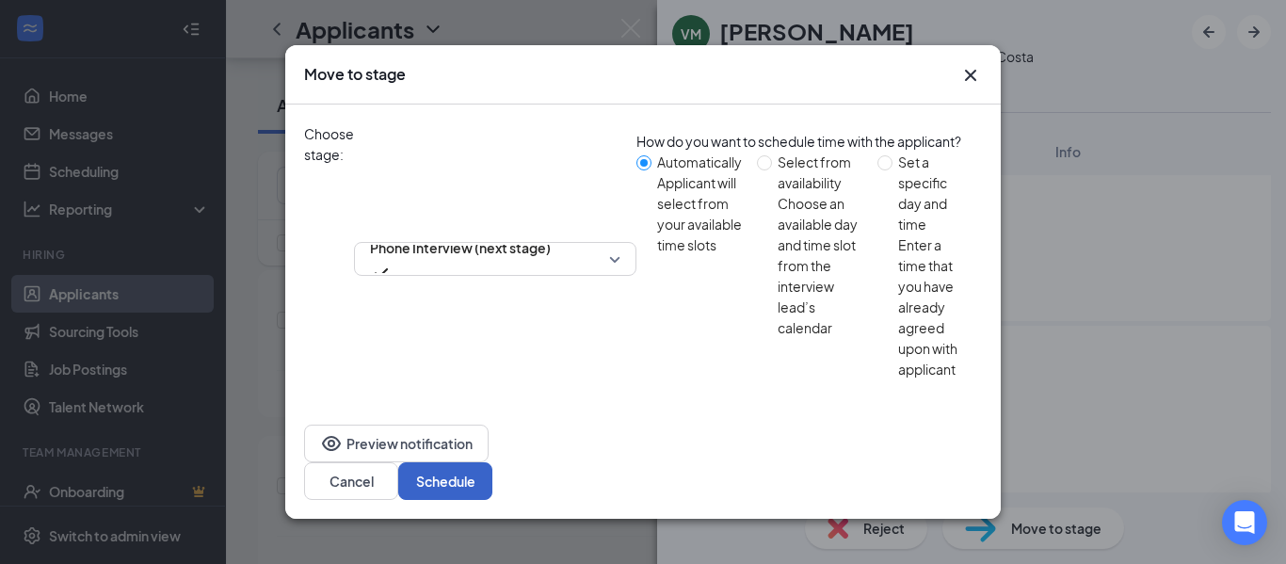
click at [493, 462] on button "Schedule" at bounding box center [445, 481] width 94 height 38
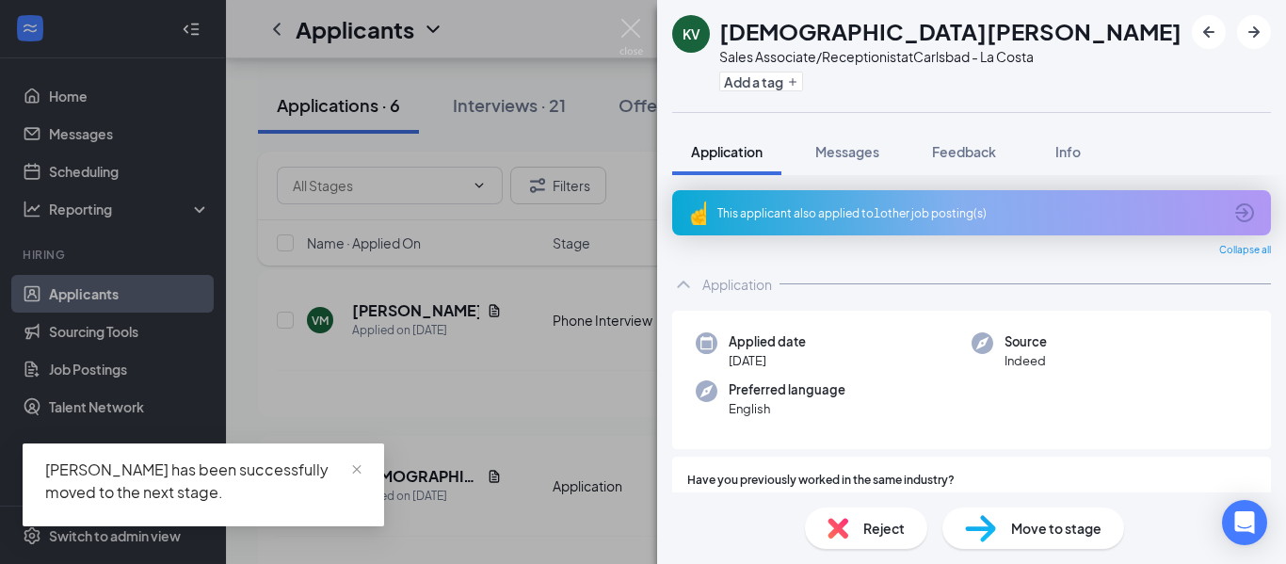
click at [1032, 210] on div "This applicant also applied to 1 other job posting(s)" at bounding box center [970, 213] width 505 height 16
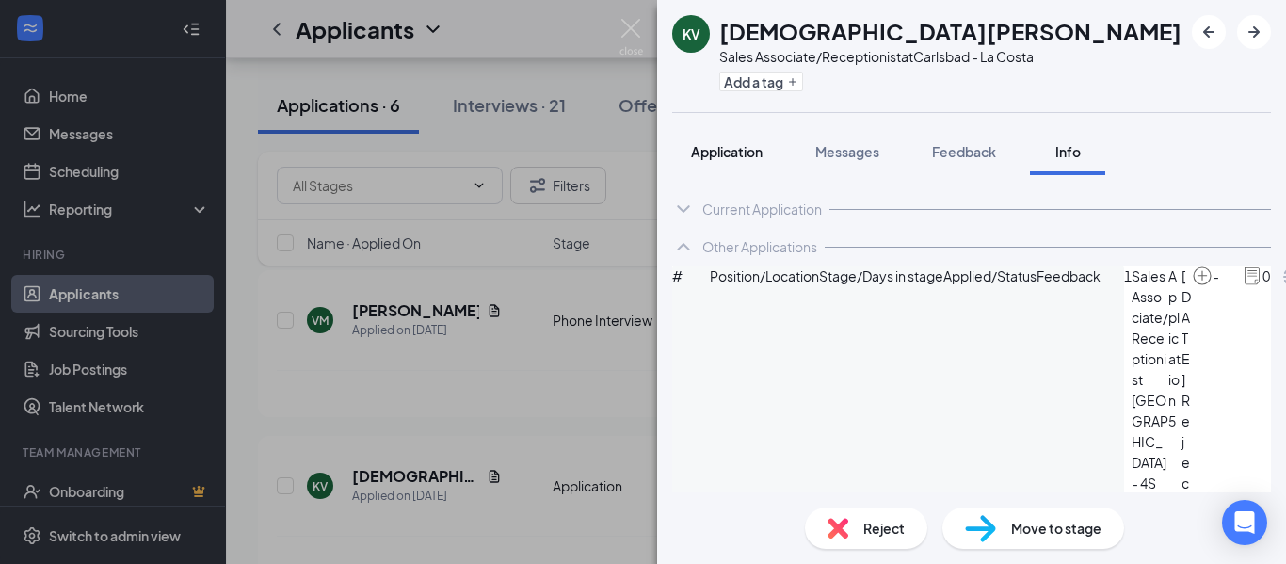
click at [716, 153] on span "Application" at bounding box center [727, 151] width 72 height 17
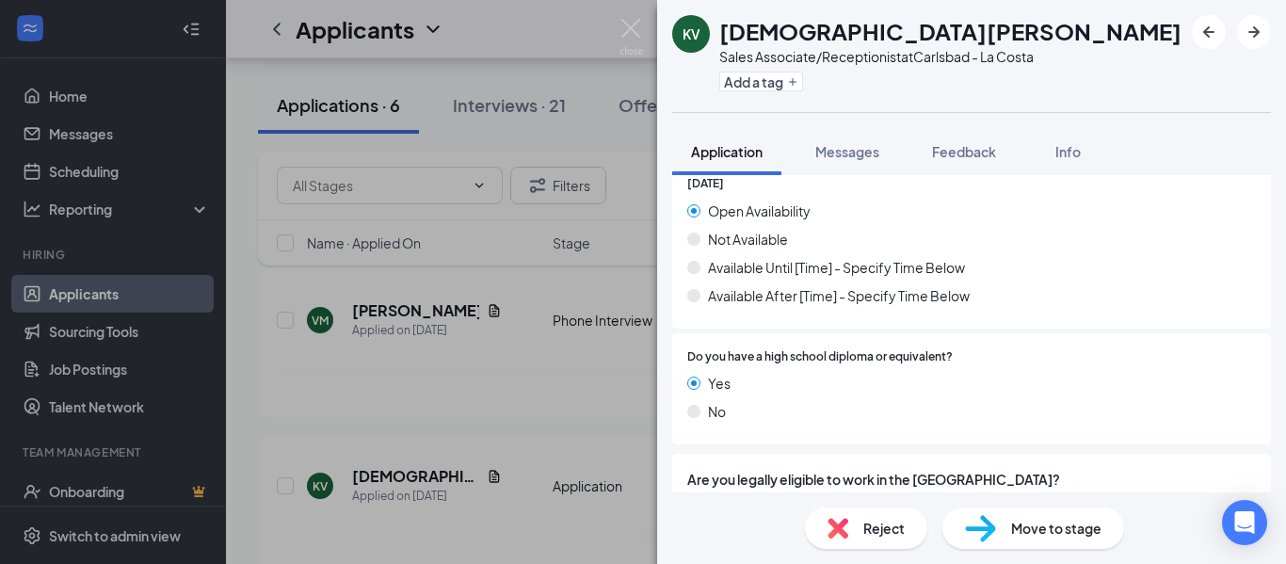
scroll to position [1978, 0]
click at [1086, 153] on div "Info" at bounding box center [1068, 151] width 38 height 19
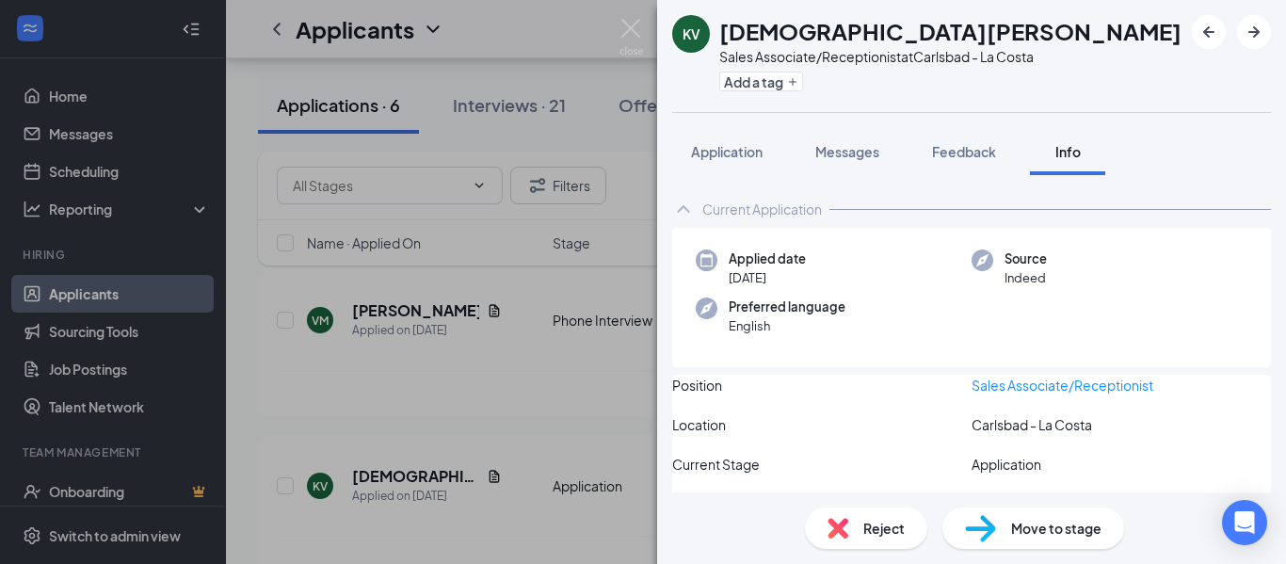
scroll to position [204, 0]
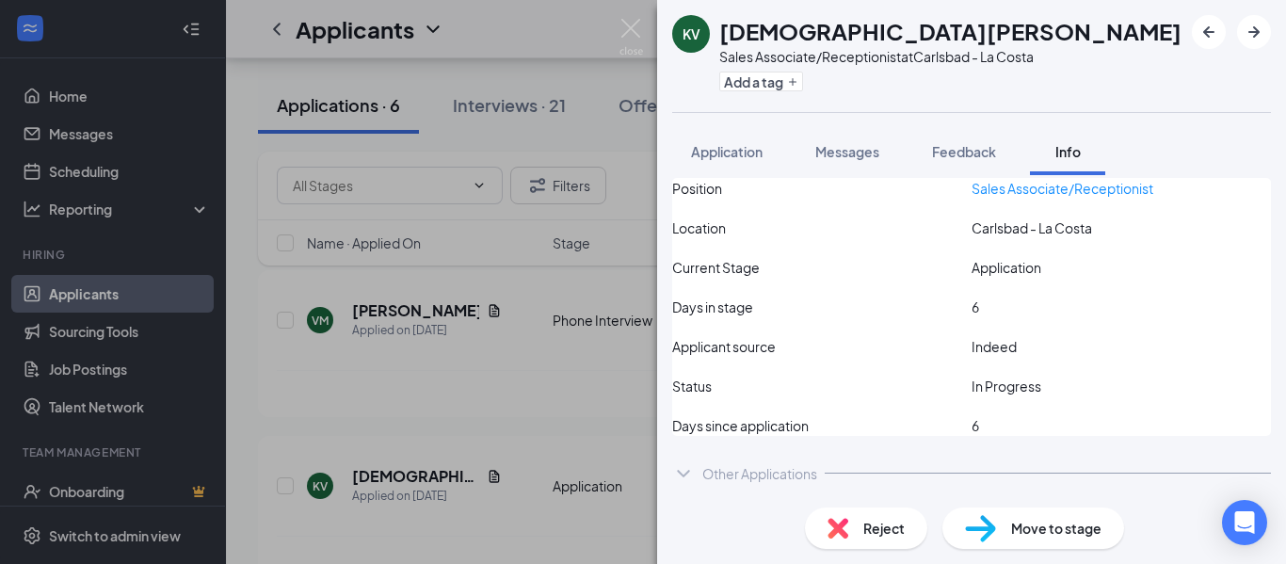
click at [504, 314] on div "KV [PERSON_NAME] Sales Associate/Receptionist at [GEOGRAPHIC_DATA] - La Costa A…" at bounding box center [643, 282] width 1286 height 564
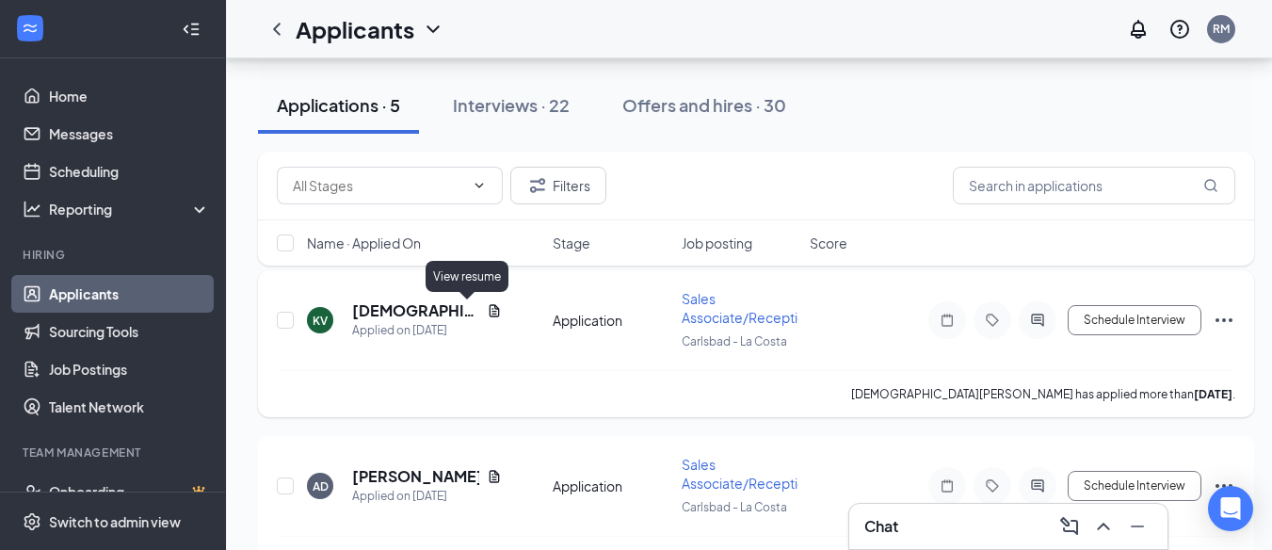
click at [487, 312] on icon "Document" at bounding box center [494, 310] width 15 height 15
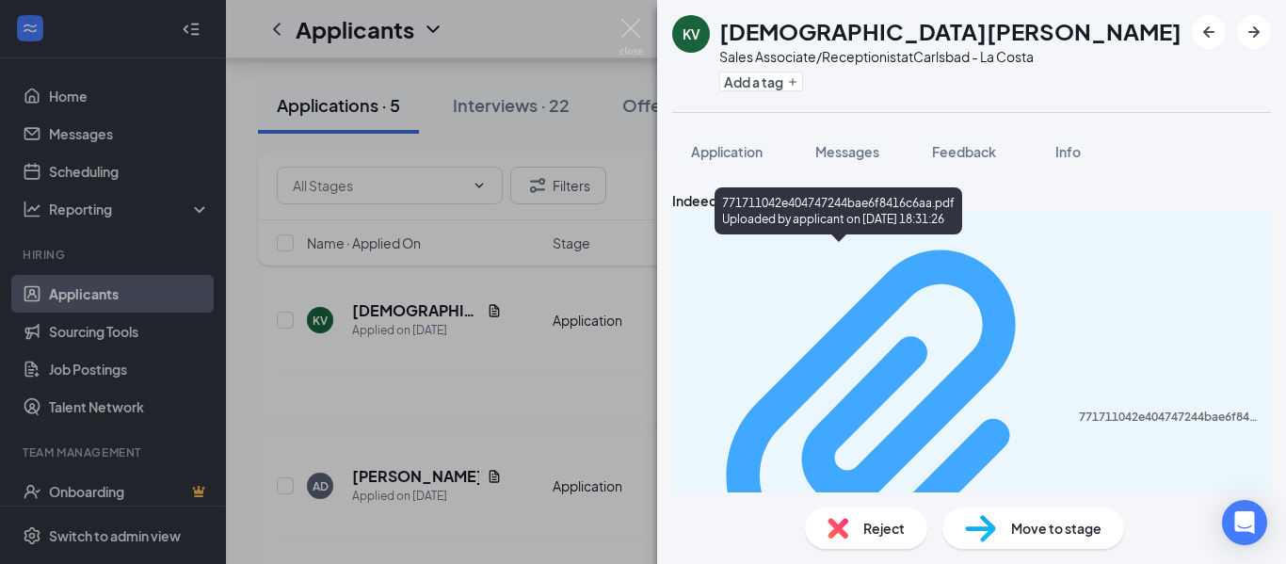
click at [1079, 410] on div "771711042e404747244bae6f8416c6aa.pdf" at bounding box center [1169, 417] width 181 height 15
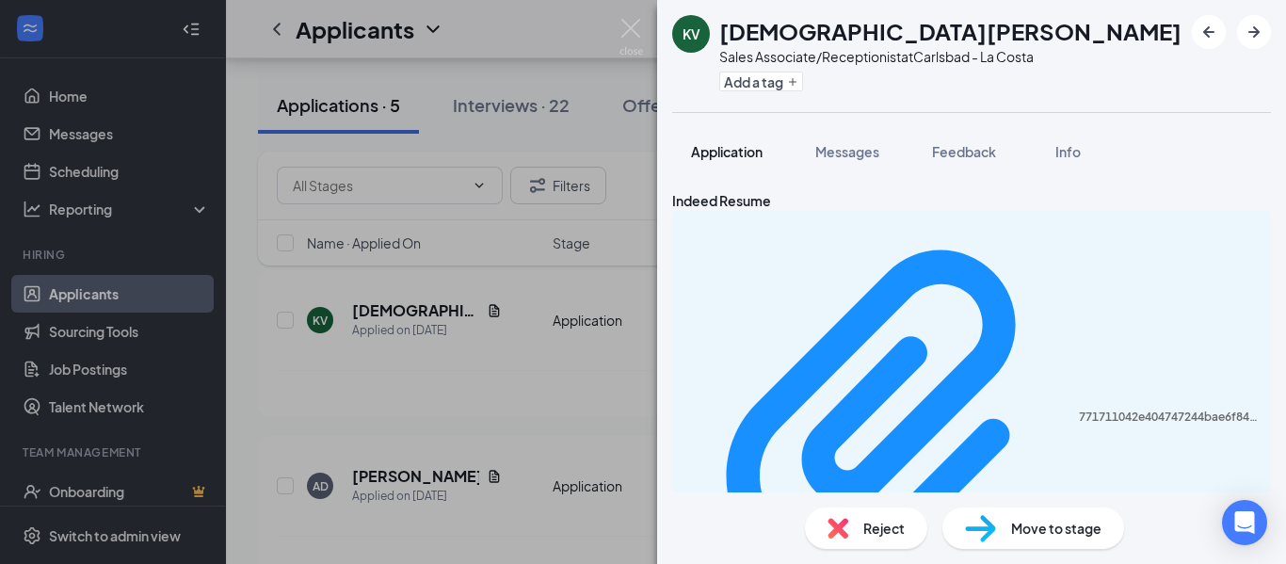
click at [741, 137] on button "Application" at bounding box center [726, 151] width 109 height 47
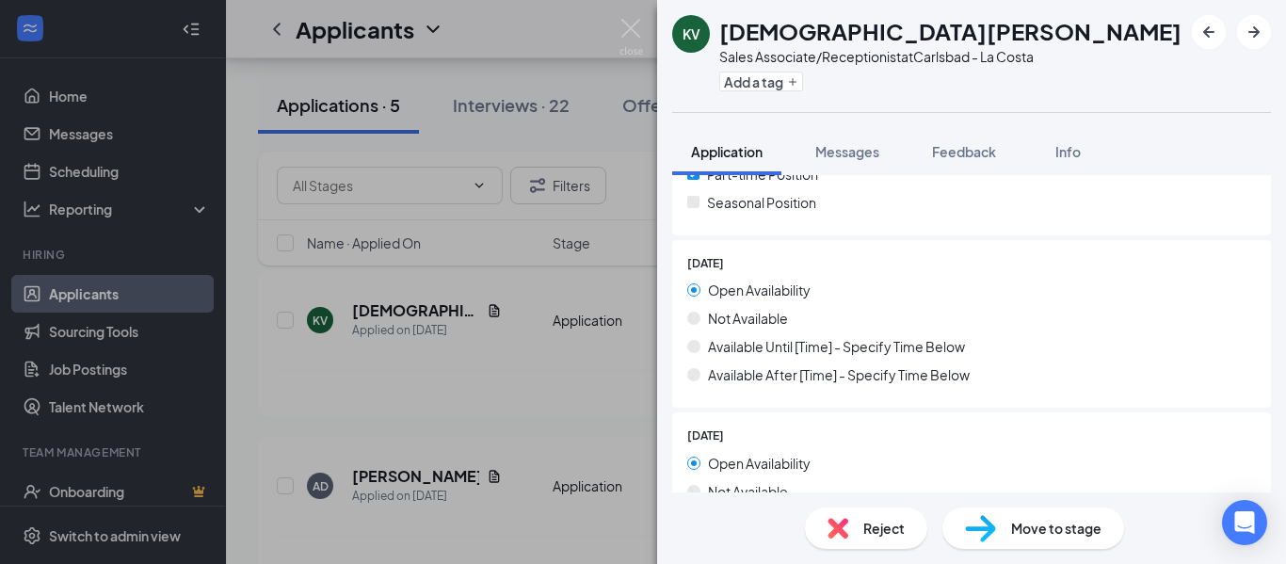
scroll to position [1036, 0]
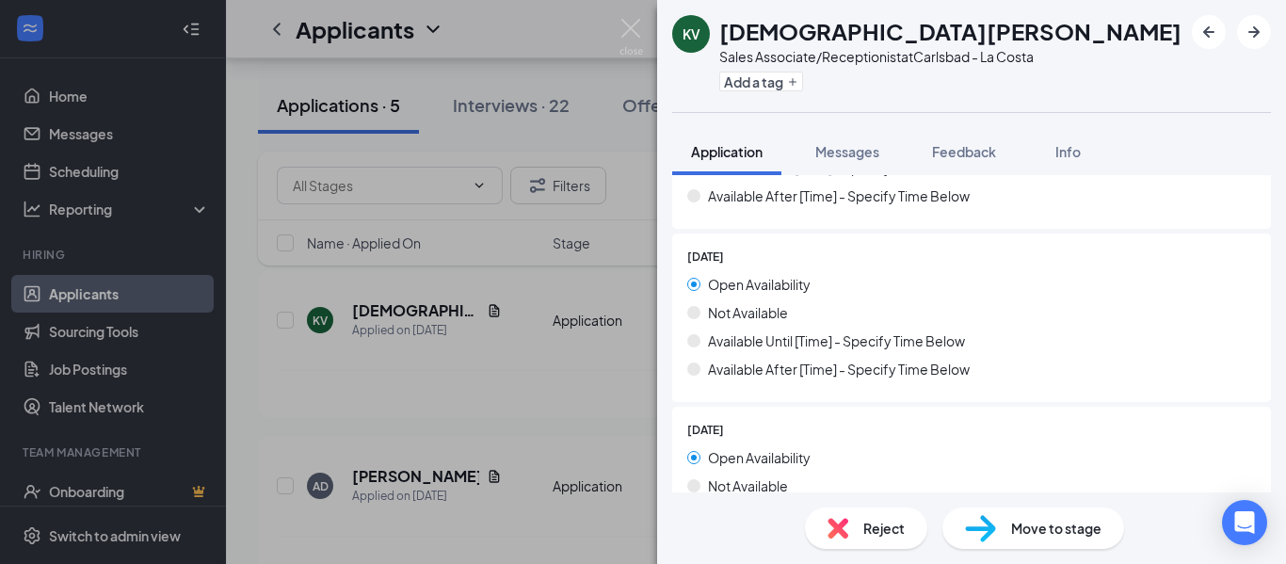
click at [874, 525] on span "Reject" at bounding box center [884, 528] width 41 height 21
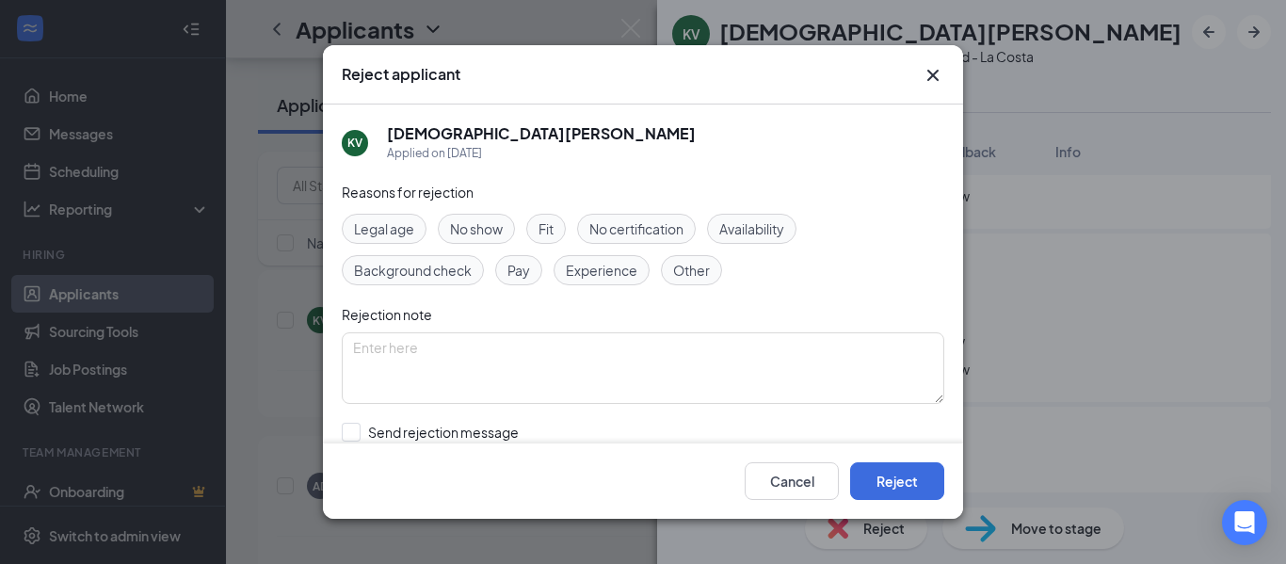
click at [755, 214] on div "Availability" at bounding box center [751, 229] width 89 height 30
click at [896, 481] on button "Reject" at bounding box center [897, 481] width 94 height 38
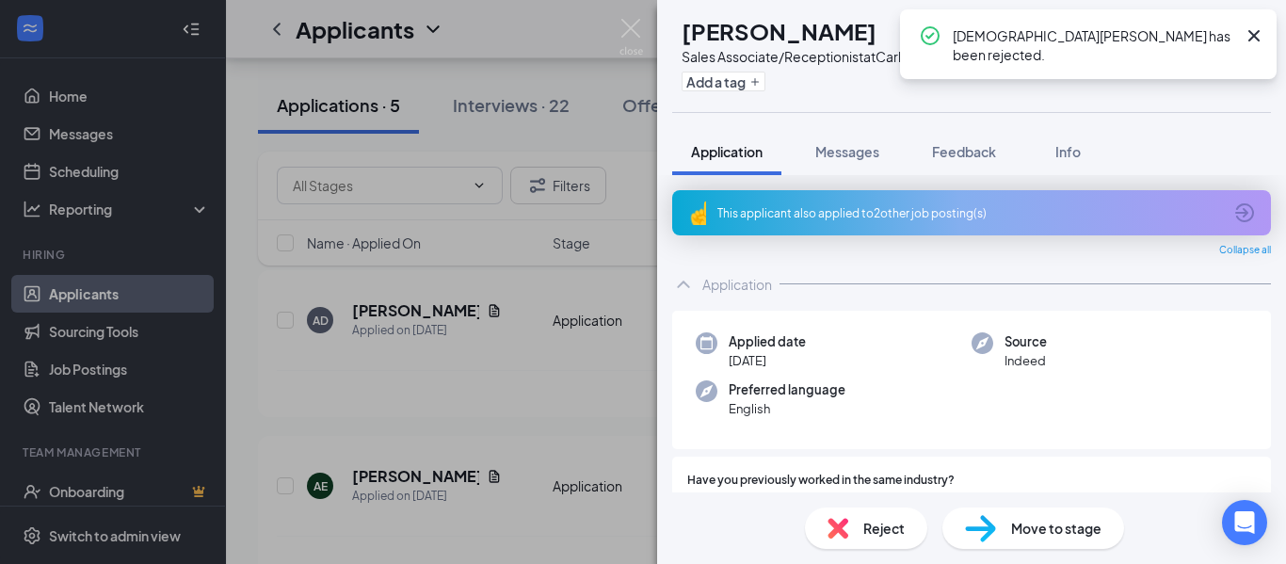
drag, startPoint x: 852, startPoint y: 209, endPoint x: 974, endPoint y: 327, distance: 169.2
click at [853, 209] on div "This applicant also applied to 2 other job posting(s)" at bounding box center [970, 213] width 505 height 16
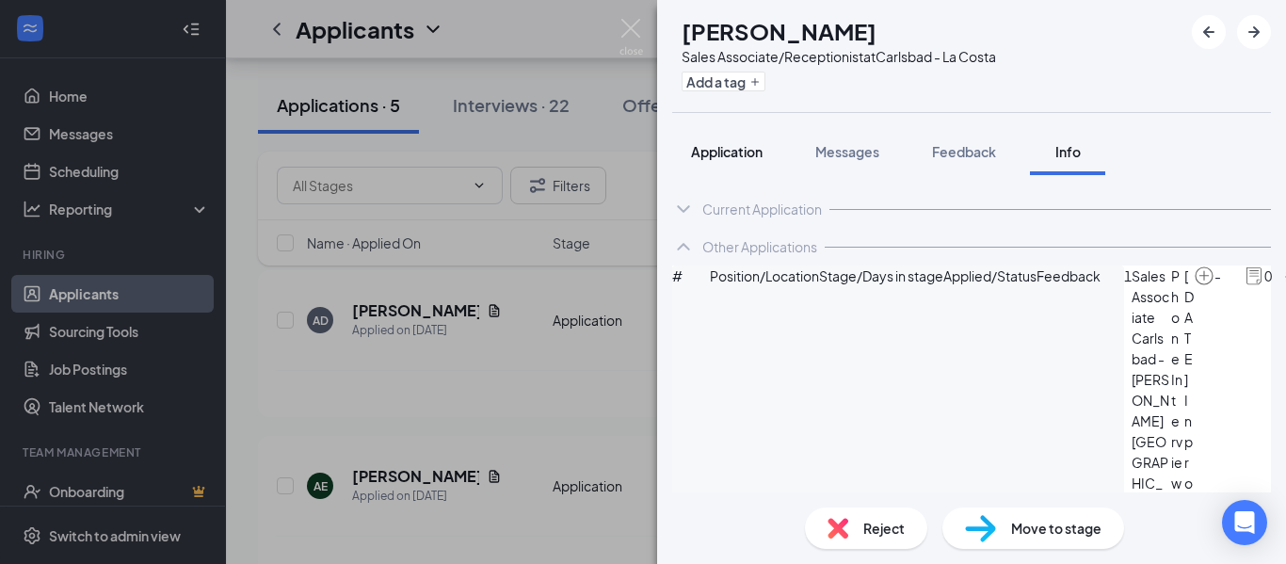
click at [719, 163] on button "Application" at bounding box center [726, 151] width 109 height 47
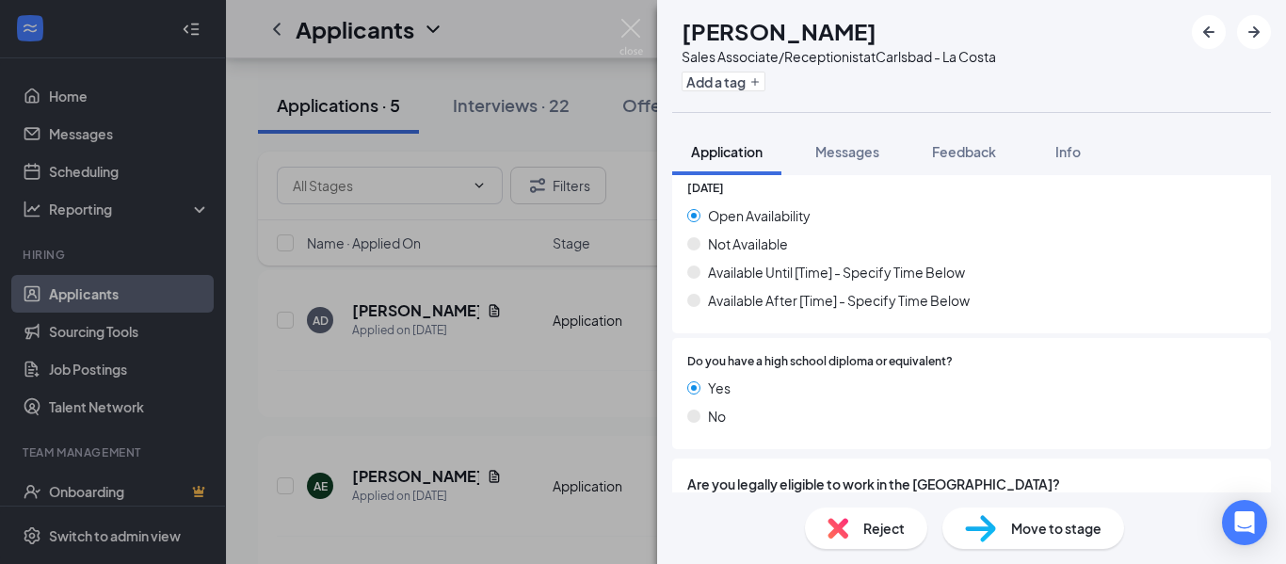
scroll to position [2057, 0]
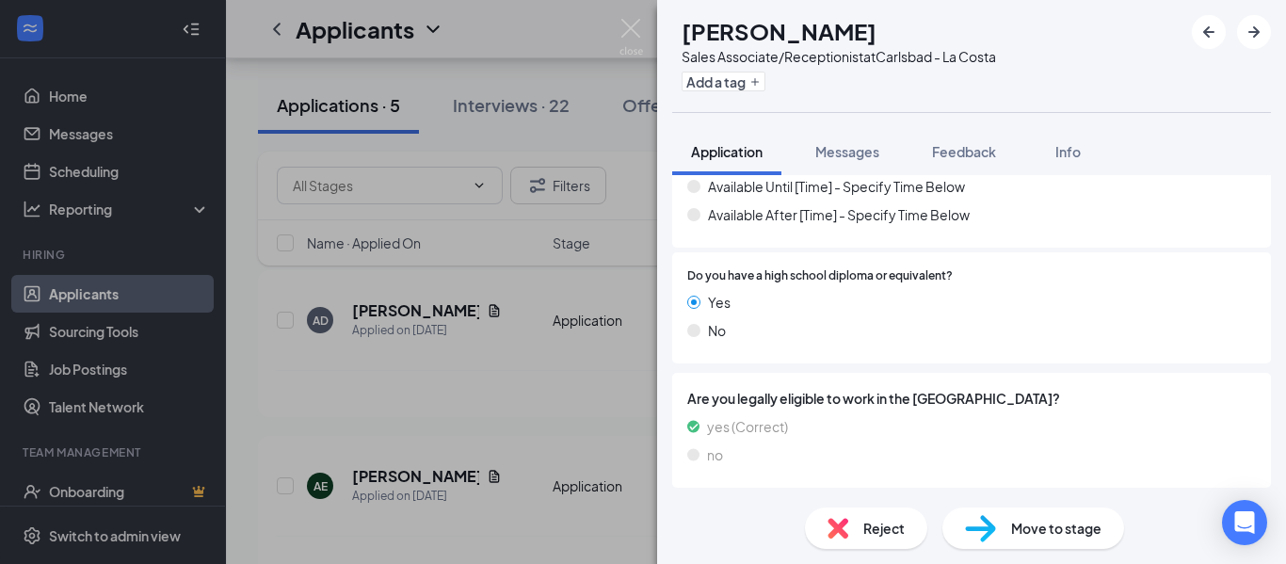
click at [444, 326] on div "AD [PERSON_NAME] Sales Associate/Receptionist at [GEOGRAPHIC_DATA] - La Costa A…" at bounding box center [643, 282] width 1286 height 564
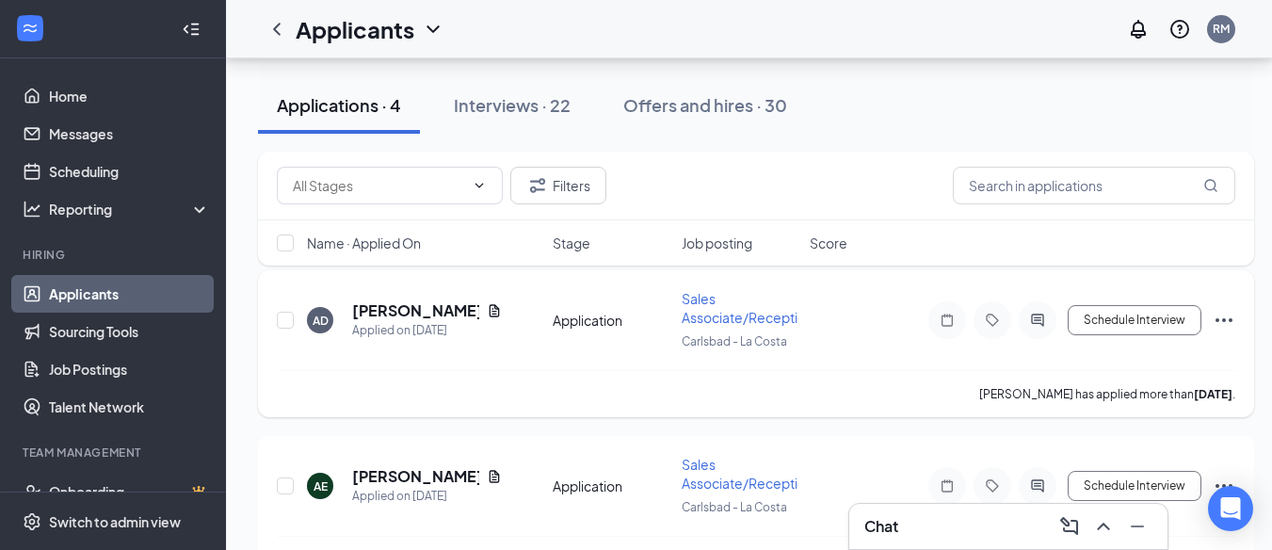
click at [487, 311] on icon "Document" at bounding box center [494, 310] width 15 height 15
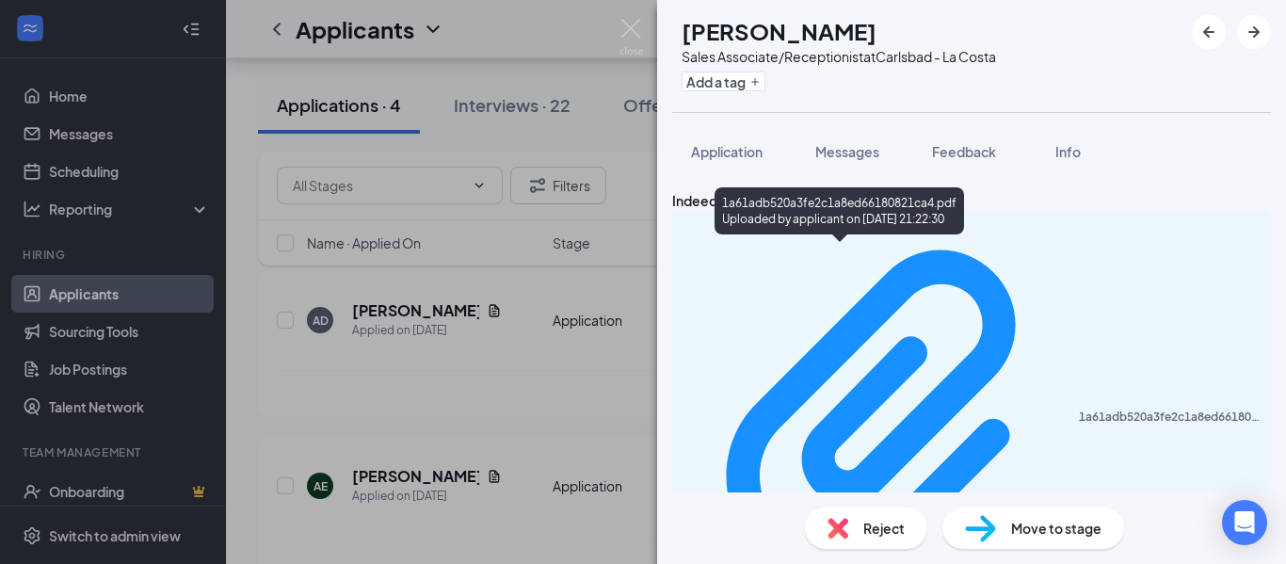
click at [857, 241] on div "1a61adb520a3fe2c1a8ed66180821ca4.pdf Uploaded by applicant on [DATE] 21:22:30" at bounding box center [840, 214] width 250 height 55
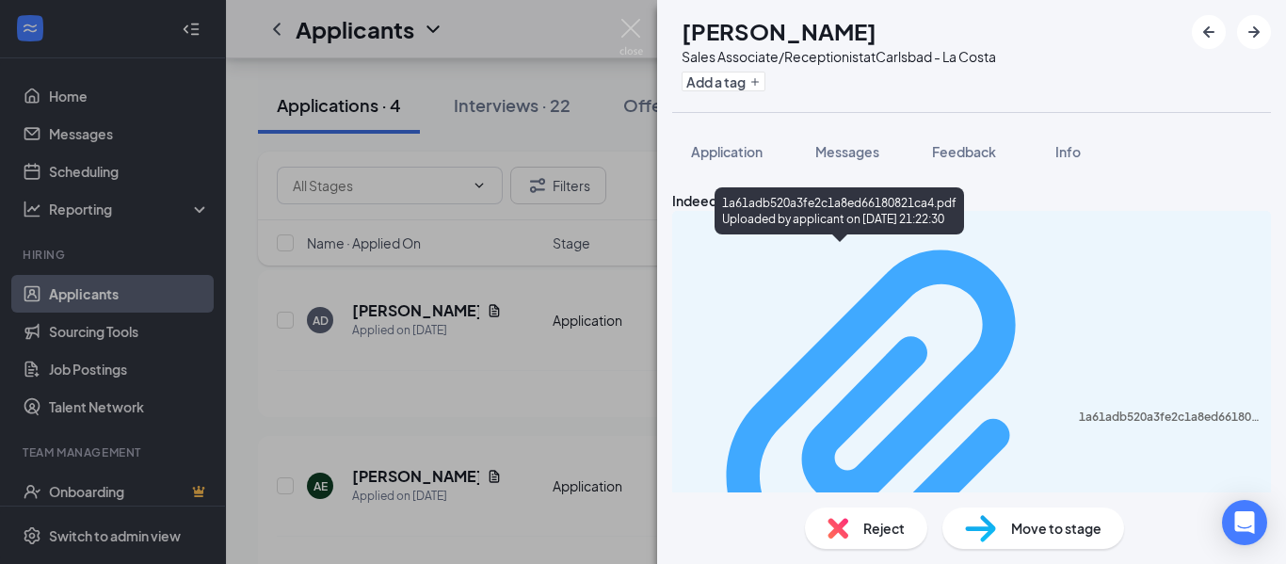
click at [1079, 410] on div "1a61adb520a3fe2c1a8ed66180821ca4.pdf" at bounding box center [1169, 417] width 181 height 15
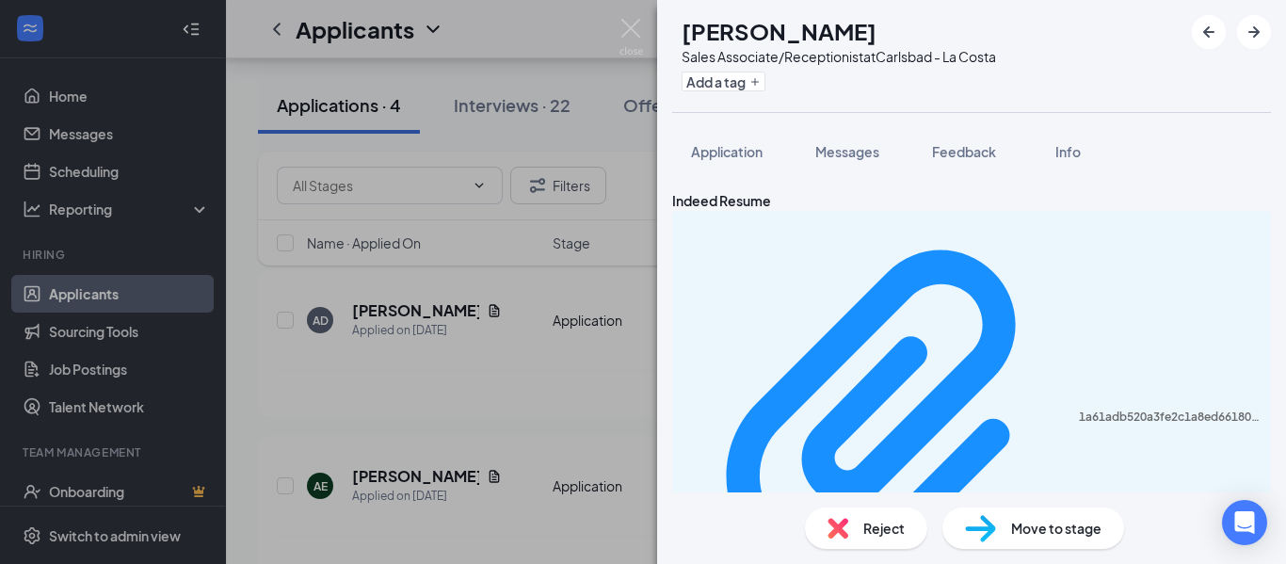
click at [1066, 526] on span "Move to stage" at bounding box center [1056, 528] width 90 height 21
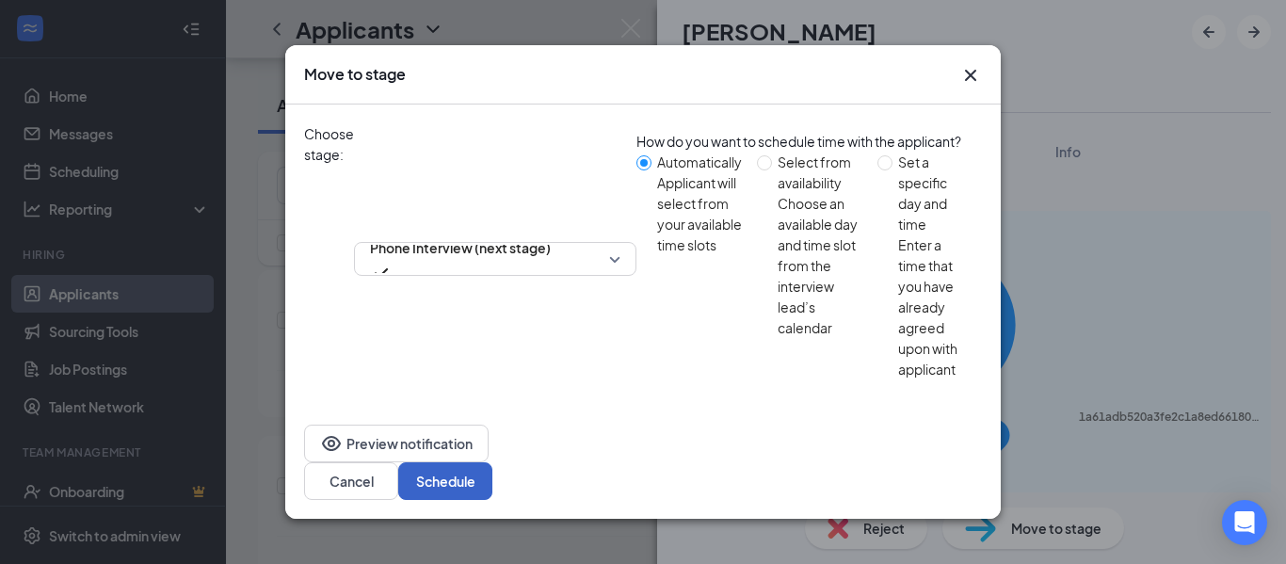
click at [493, 462] on button "Schedule" at bounding box center [445, 481] width 94 height 38
